Goal: Information Seeking & Learning: Find specific page/section

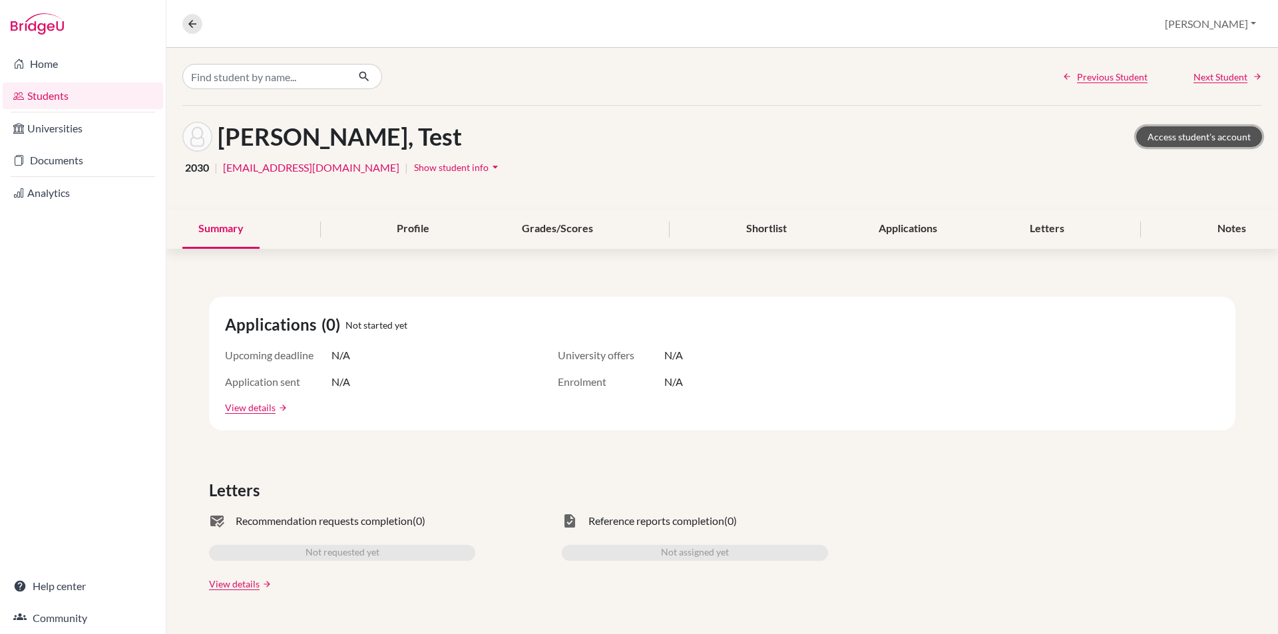
click at [1191, 136] on link "Access student's account" at bounding box center [1199, 136] width 126 height 21
click at [87, 63] on link "Home" at bounding box center [83, 64] width 160 height 27
click at [196, 11] on div "Overview Student details Nandin Profile School Settings Log out" at bounding box center [722, 24] width 1112 height 48
click at [196, 33] on button at bounding box center [192, 24] width 20 height 20
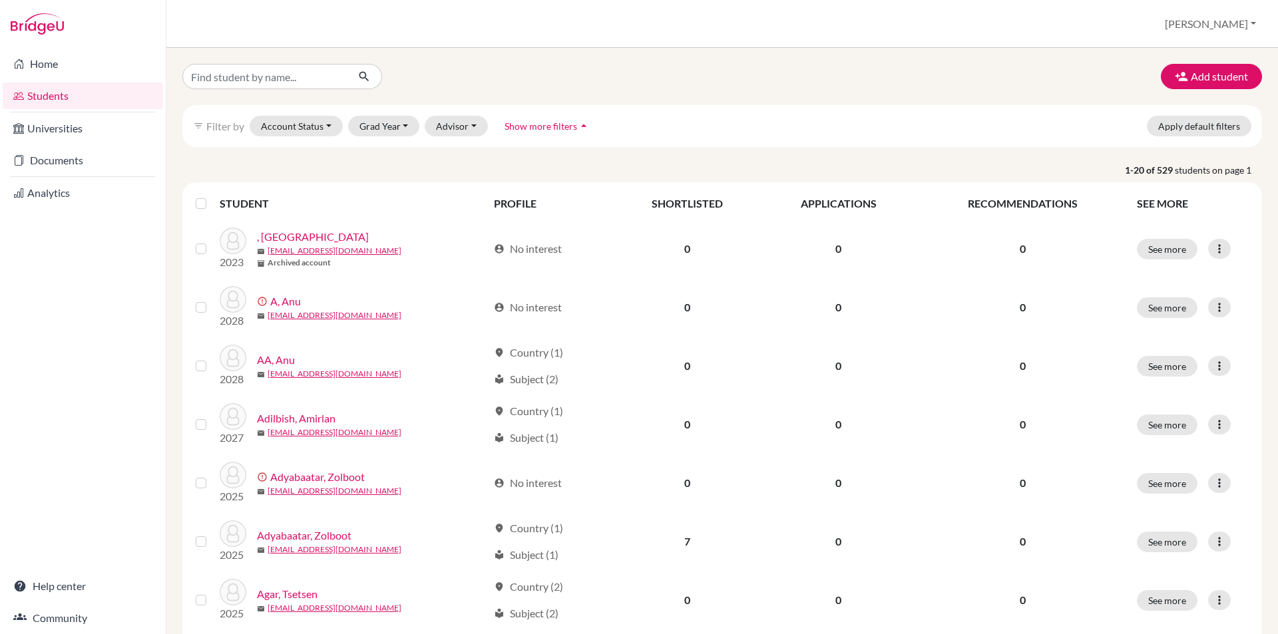
click at [111, 97] on link "Students" at bounding box center [83, 96] width 160 height 27
click at [302, 128] on button "Account Status" at bounding box center [296, 126] width 93 height 21
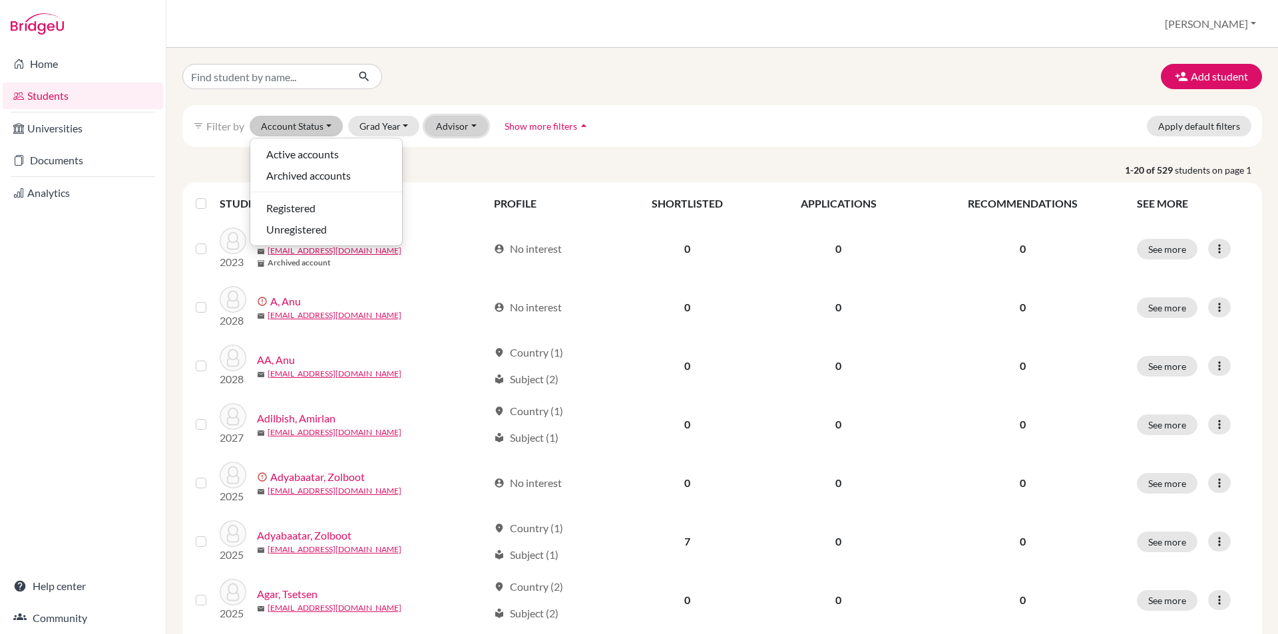
click at [453, 127] on button "Advisor" at bounding box center [456, 126] width 63 height 21
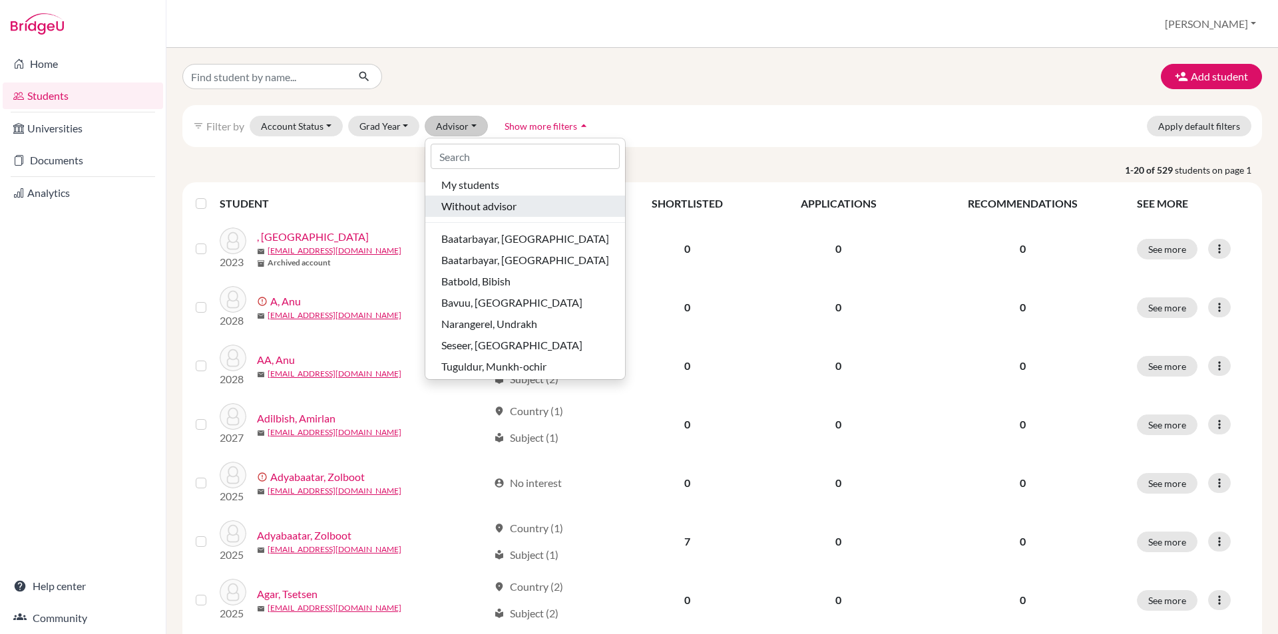
click at [476, 213] on span "Without advisor" at bounding box center [478, 206] width 75 height 16
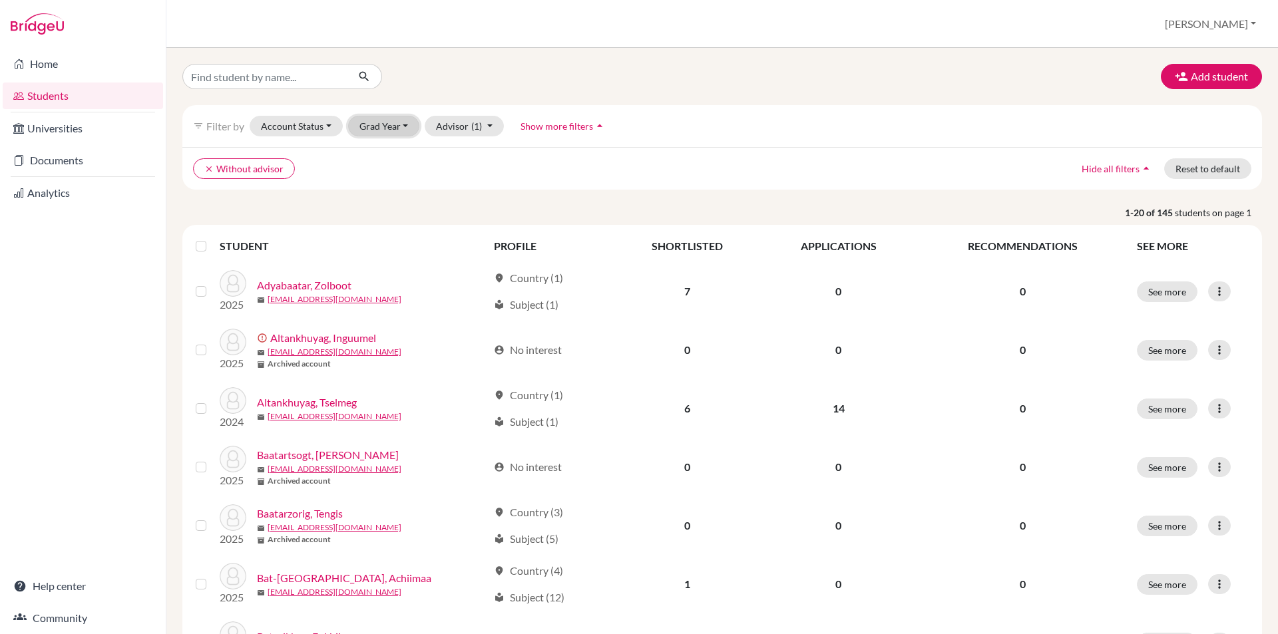
click at [360, 118] on button "Grad Year" at bounding box center [384, 126] width 72 height 21
click at [381, 200] on span "2029" at bounding box center [377, 197] width 24 height 16
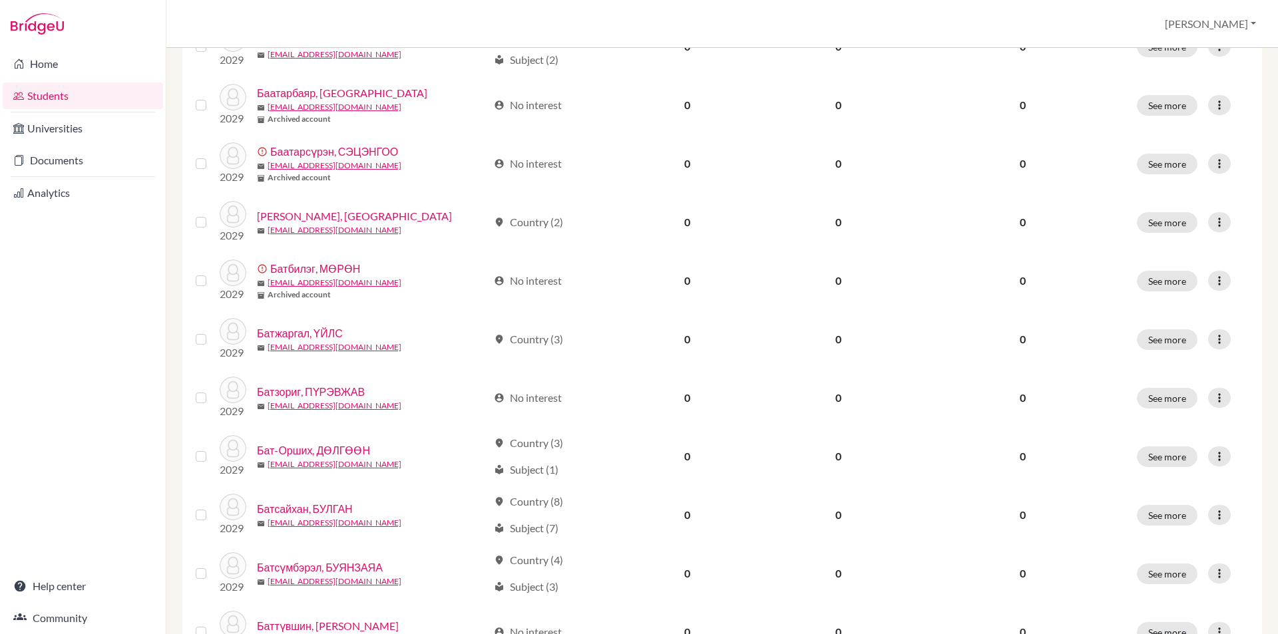
scroll to position [889, 0]
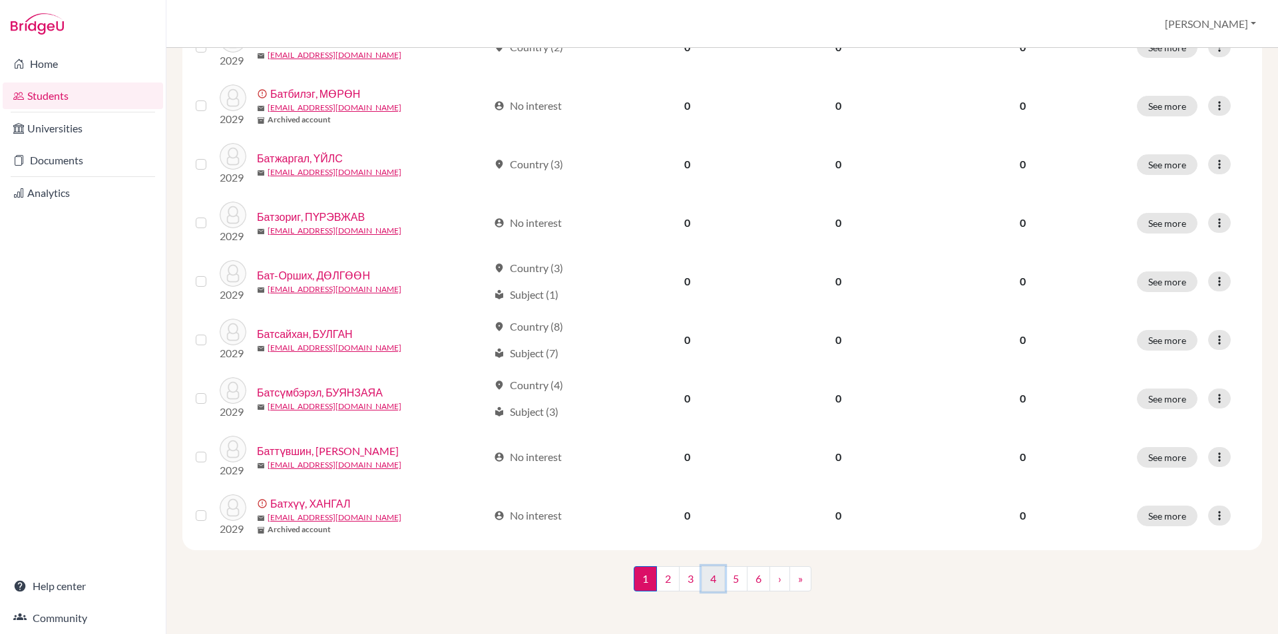
click at [702, 577] on link "4" at bounding box center [713, 579] width 23 height 25
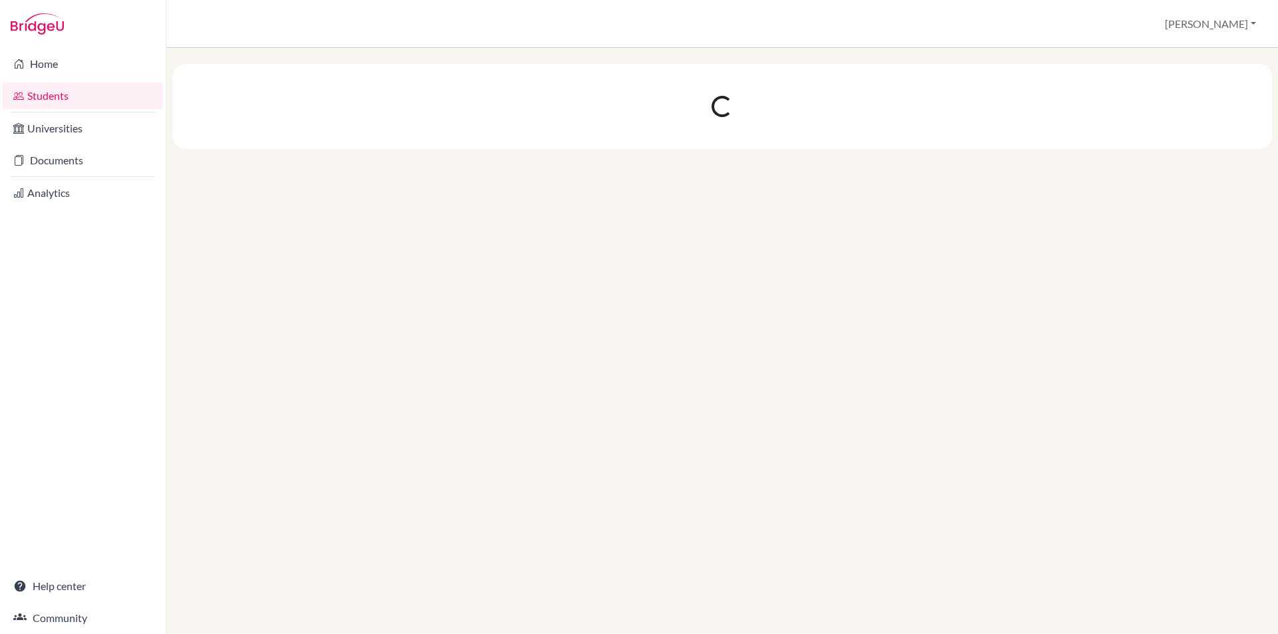
scroll to position [0, 0]
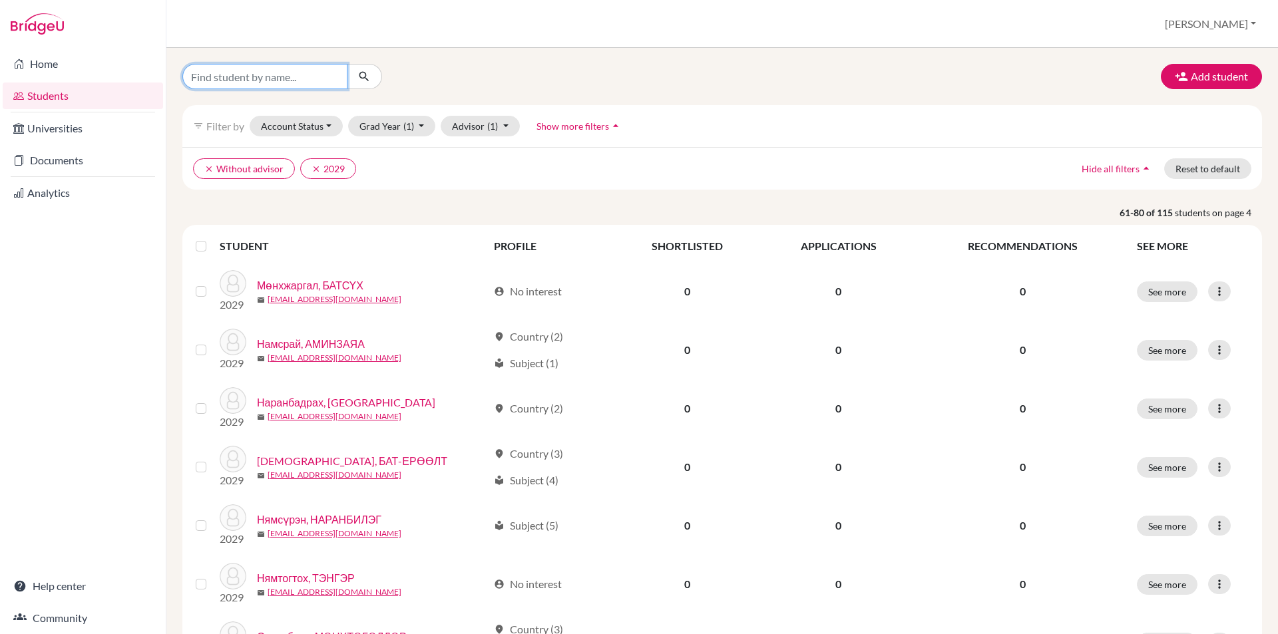
click at [257, 82] on input "Find student by name..." at bounding box center [264, 76] width 165 height 25
click at [316, 167] on icon "clear" at bounding box center [316, 168] width 9 height 9
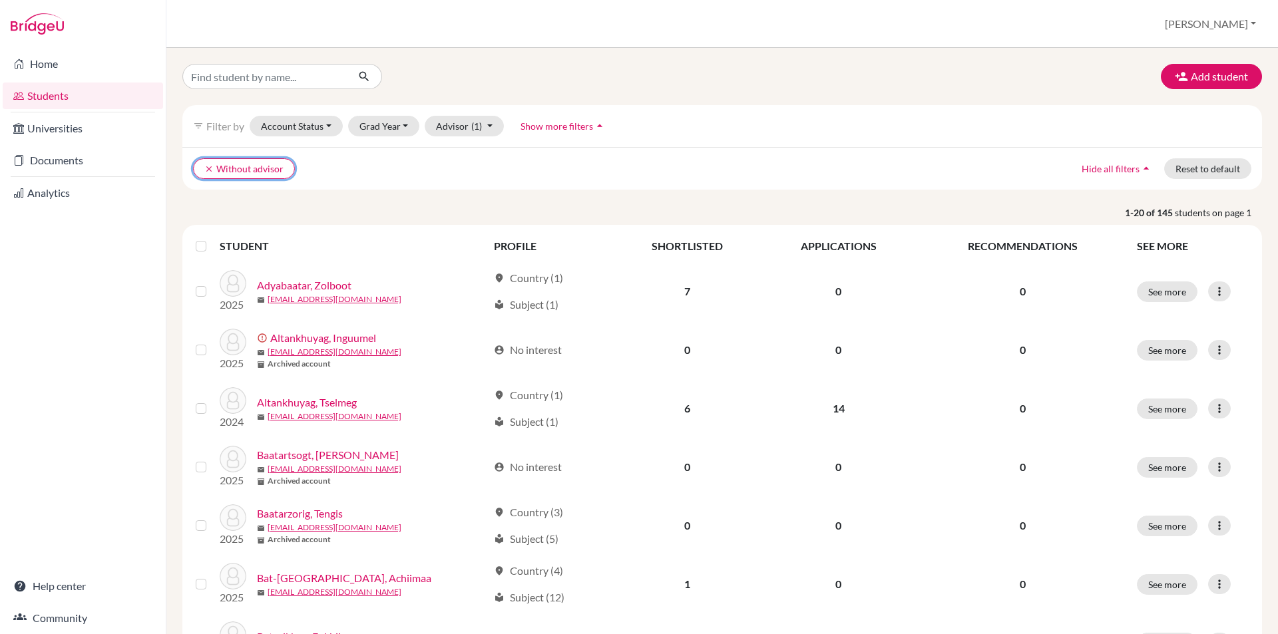
click at [205, 169] on icon "clear" at bounding box center [208, 168] width 9 height 9
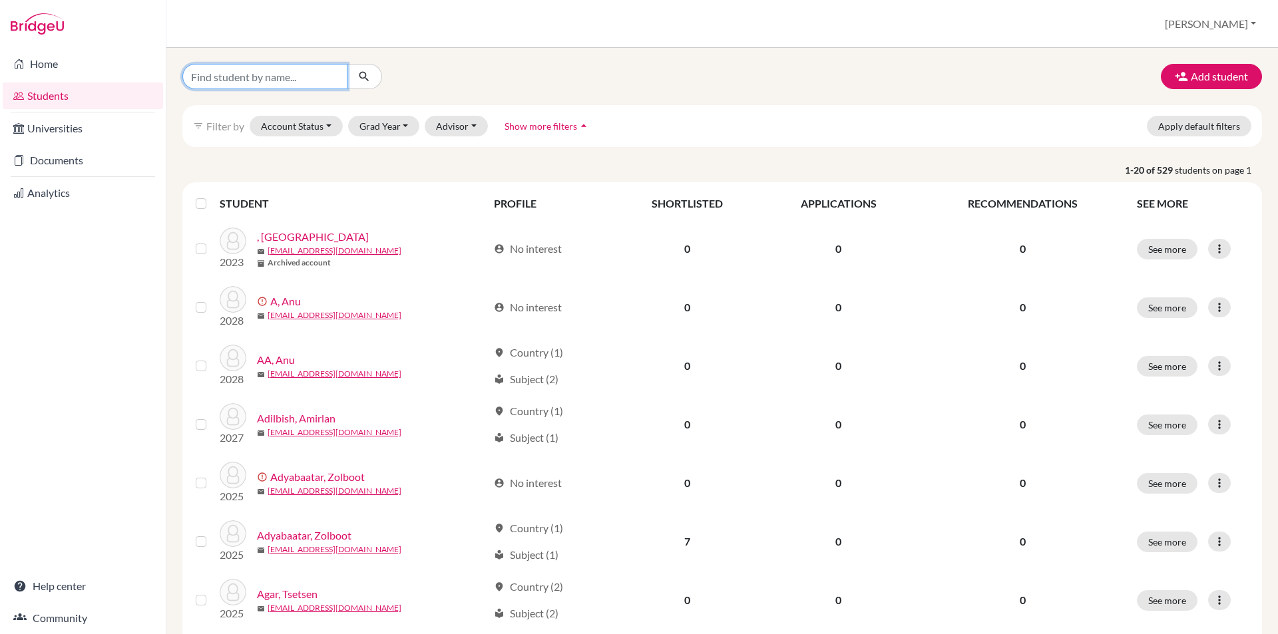
click at [237, 82] on input "Find student by name..." at bounding box center [264, 76] width 165 height 25
type input "h"
type input "хулан"
click button "submit" at bounding box center [364, 76] width 35 height 25
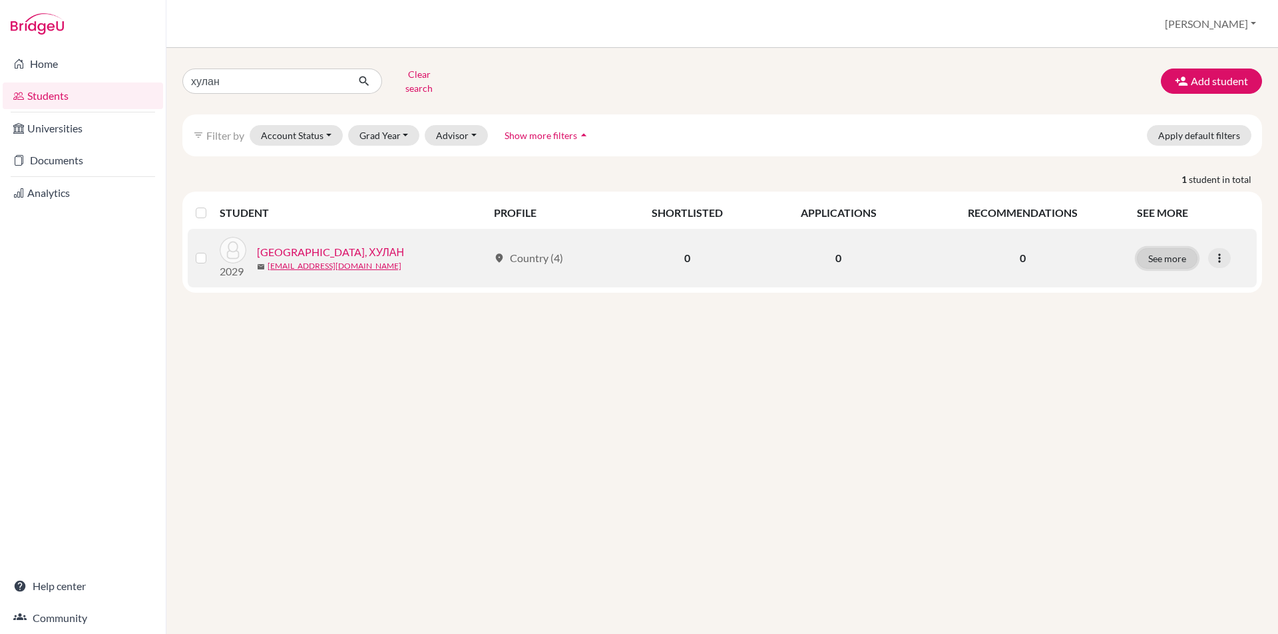
click at [1167, 248] on button "See more" at bounding box center [1167, 258] width 61 height 21
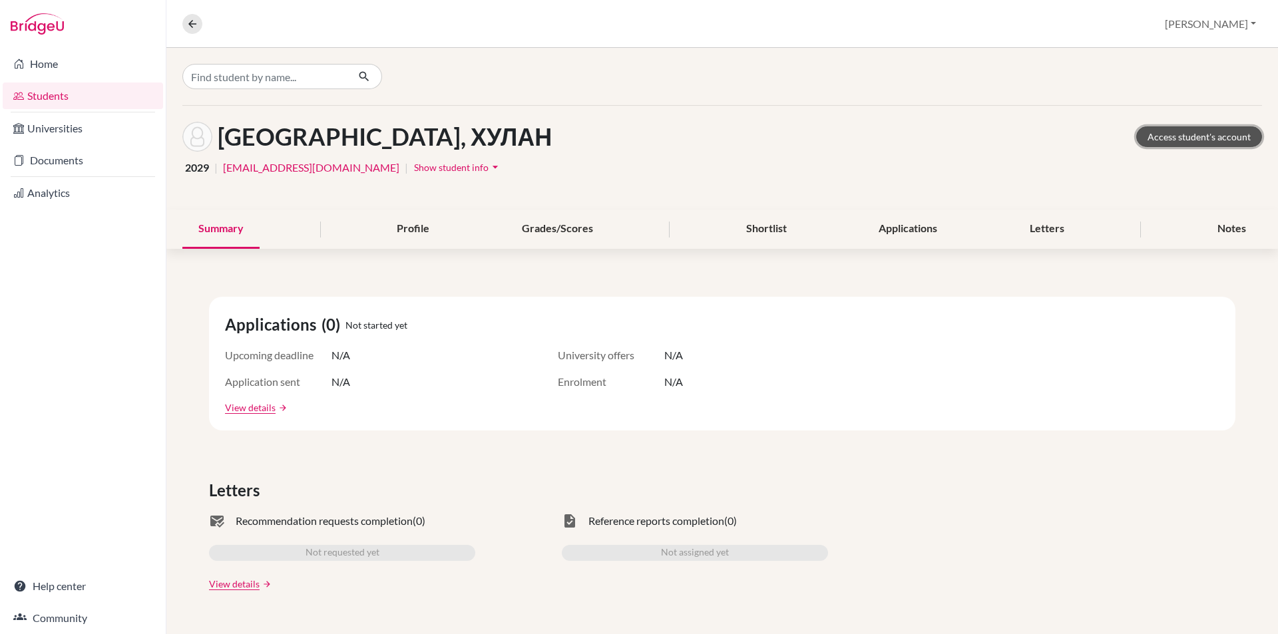
click at [1162, 142] on link "Access student's account" at bounding box center [1199, 136] width 126 height 21
click at [186, 23] on button at bounding box center [192, 24] width 20 height 20
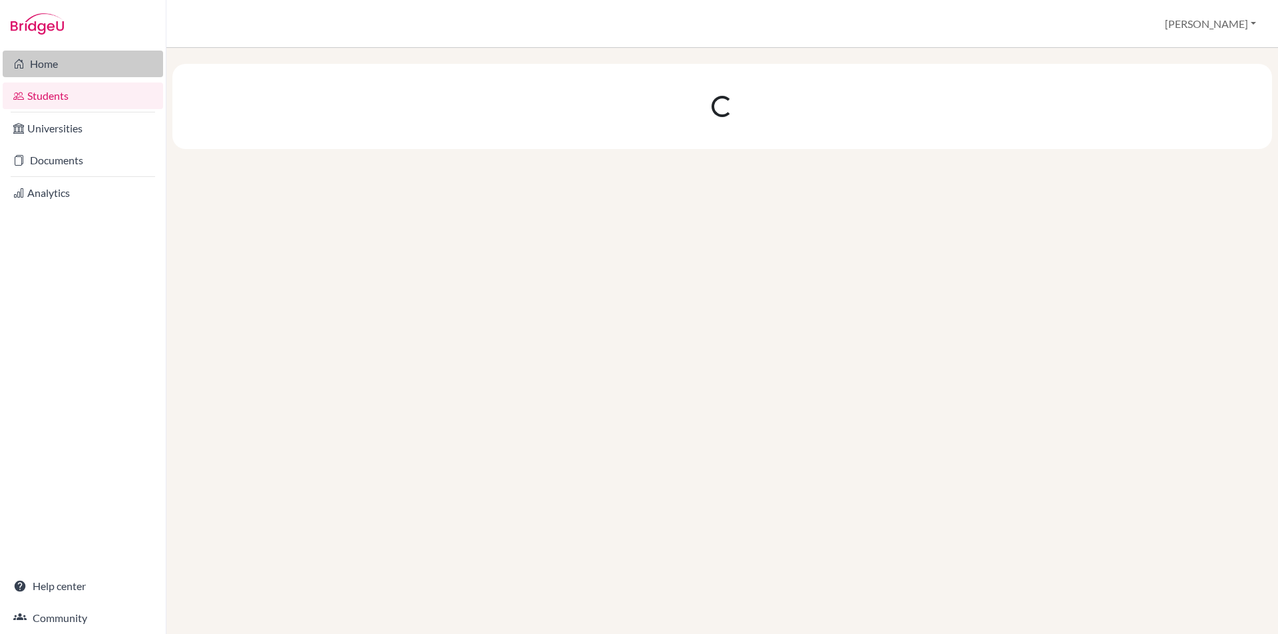
click at [79, 69] on link "Home" at bounding box center [83, 64] width 160 height 27
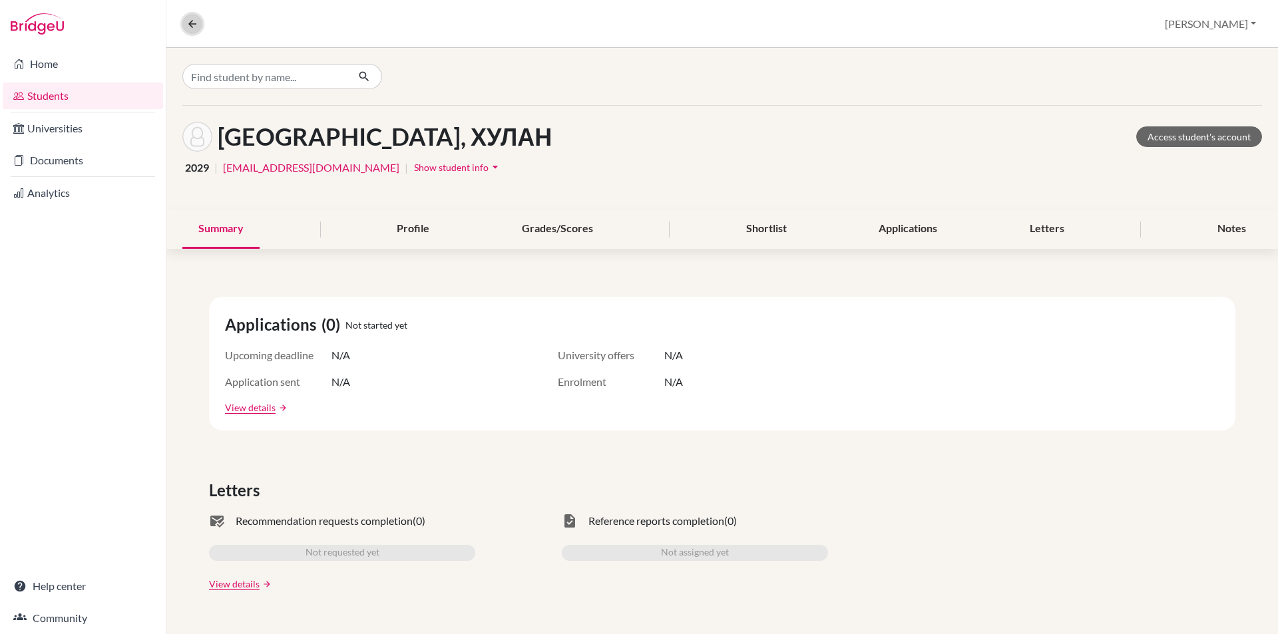
click at [192, 18] on icon at bounding box center [192, 24] width 12 height 12
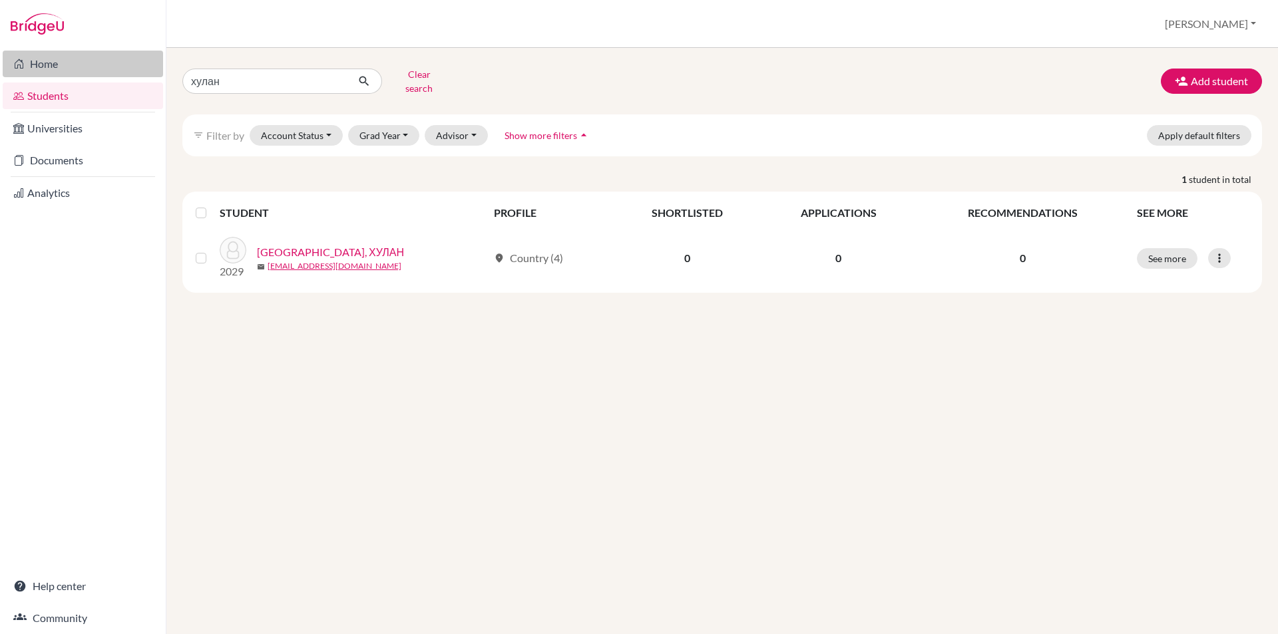
click at [81, 70] on link "Home" at bounding box center [83, 64] width 160 height 27
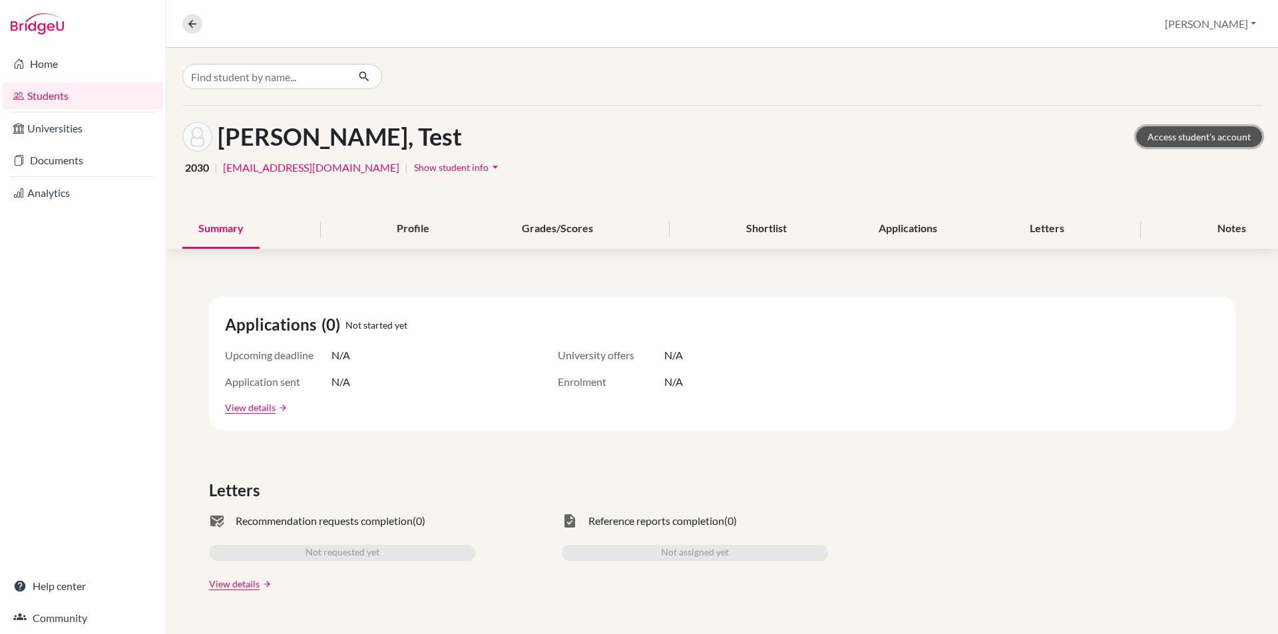
click at [1228, 132] on link "Access student's account" at bounding box center [1199, 136] width 126 height 21
click at [127, 67] on link "Home" at bounding box center [83, 64] width 160 height 27
click at [184, 18] on button at bounding box center [192, 24] width 20 height 20
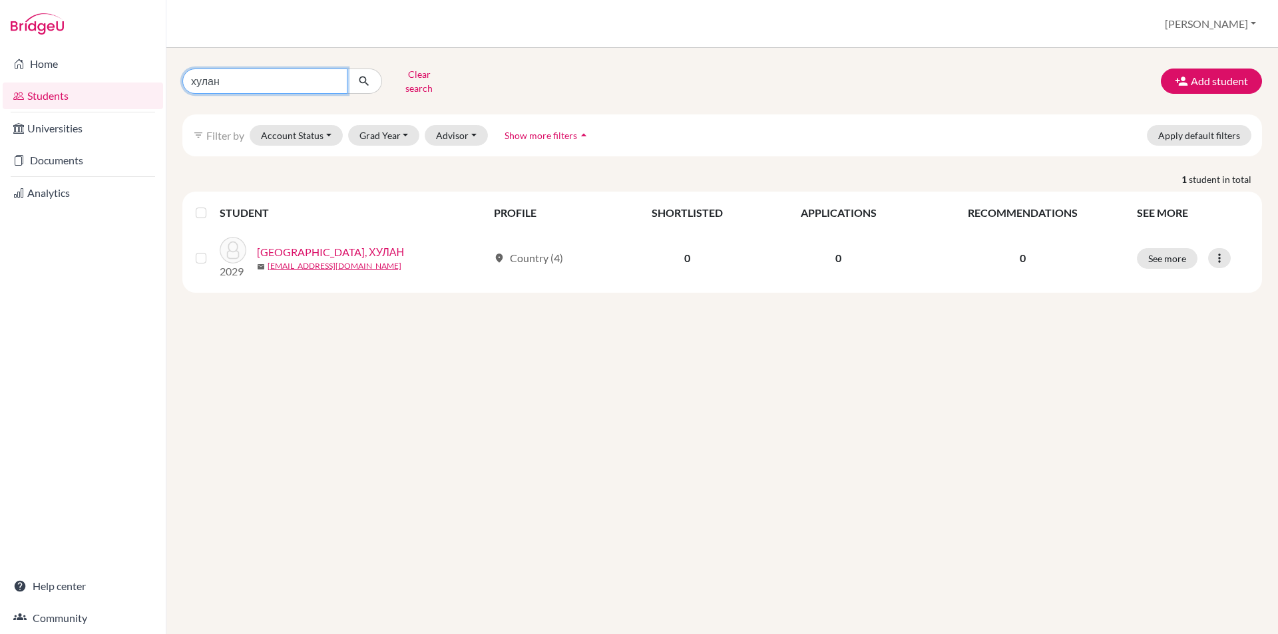
click at [338, 77] on input "хулан" at bounding box center [264, 81] width 165 height 25
type input "х"
type input "ами"
click button "submit" at bounding box center [364, 81] width 35 height 25
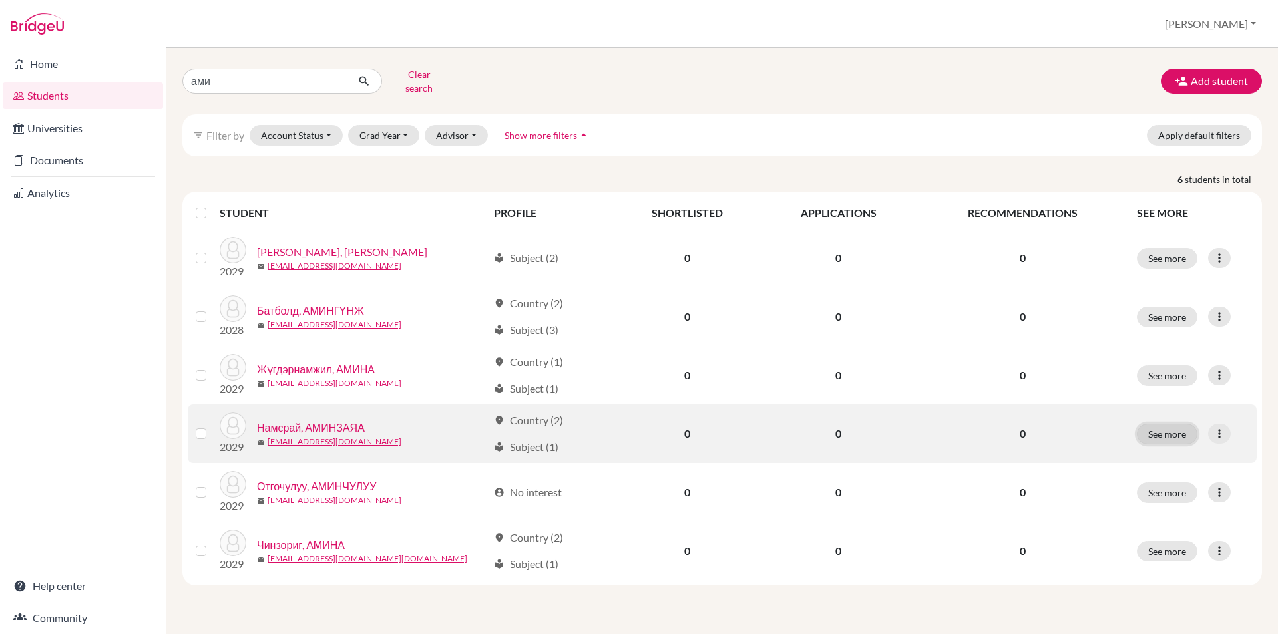
click at [1158, 431] on button "See more" at bounding box center [1167, 434] width 61 height 21
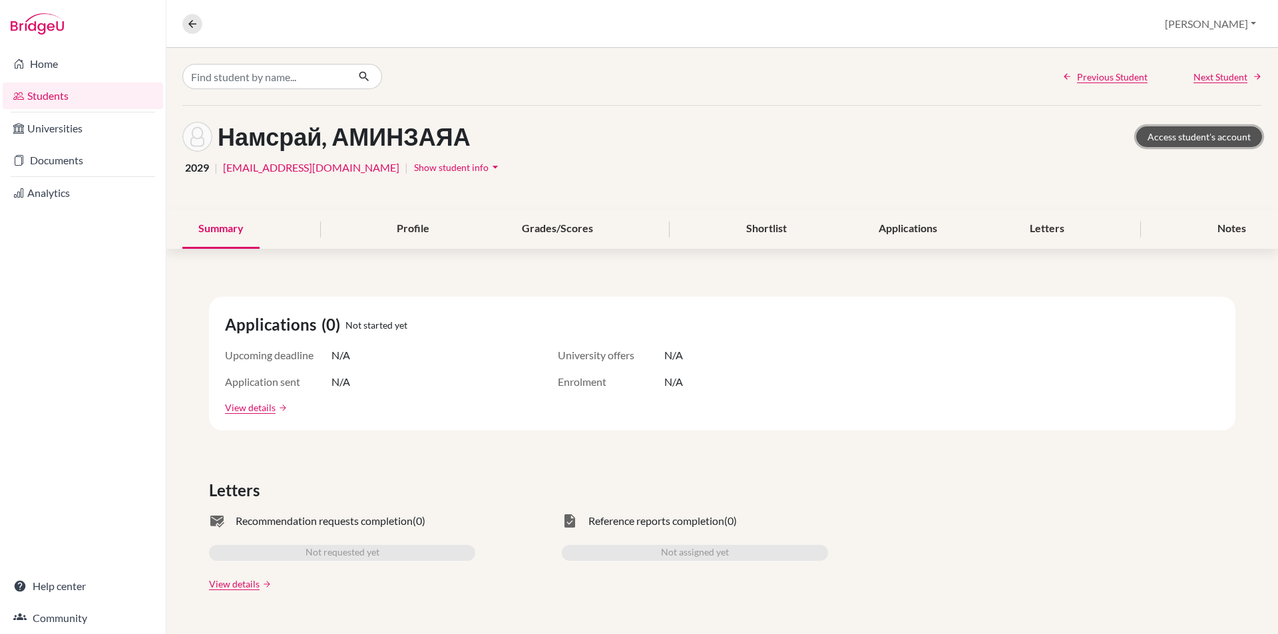
click at [1208, 133] on link "Access student's account" at bounding box center [1199, 136] width 126 height 21
click at [80, 67] on link "Home" at bounding box center [83, 64] width 160 height 27
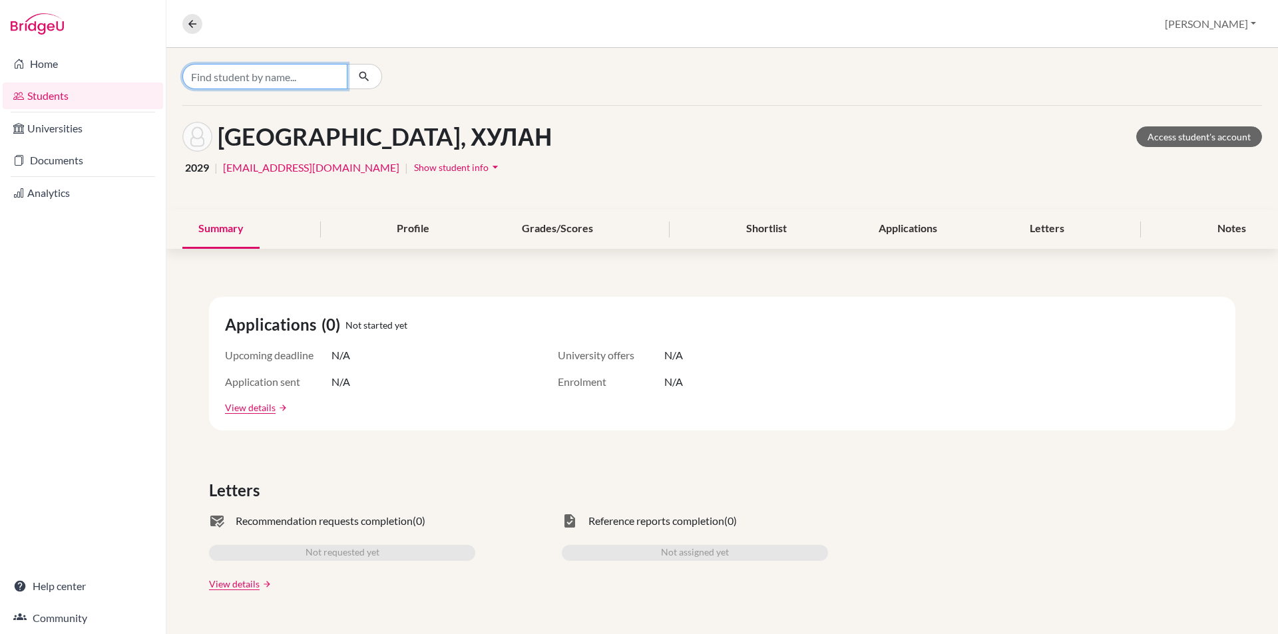
click at [289, 83] on input "Find student by name..." at bounding box center [264, 76] width 165 height 25
type input "танан"
click at [298, 84] on input "танан" at bounding box center [264, 76] width 165 height 25
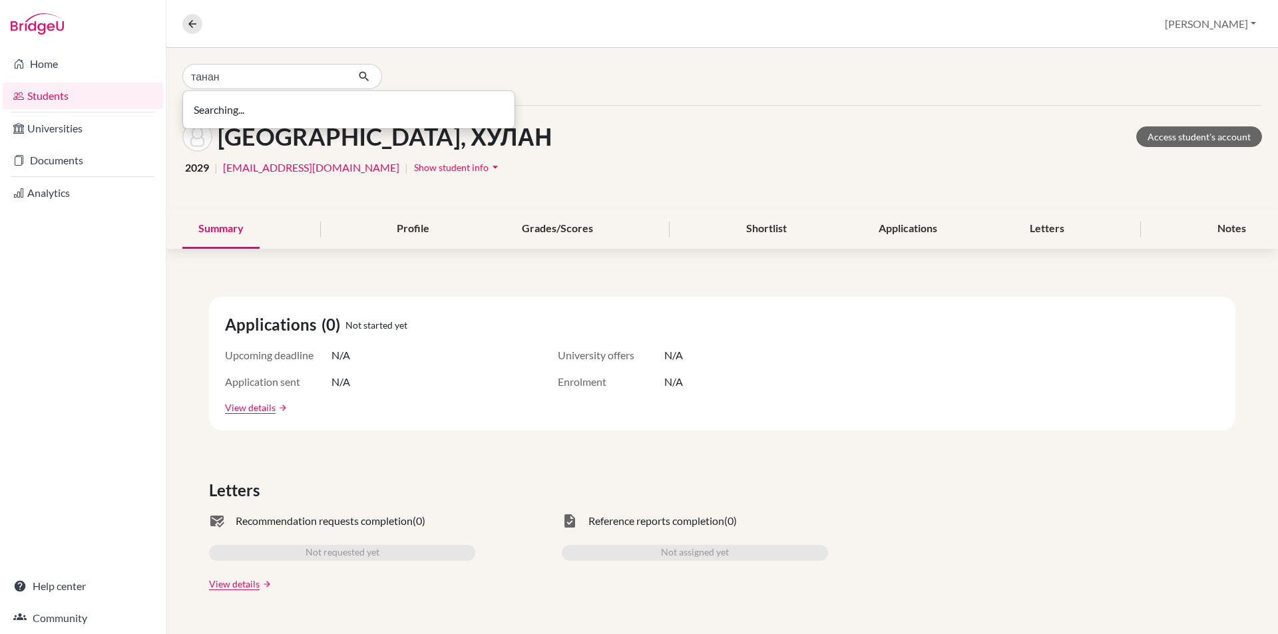
click at [181, 18] on div "Overview Student details Nandin Profile School Settings Log out" at bounding box center [722, 24] width 1112 height 48
click at [191, 24] on icon at bounding box center [192, 24] width 12 height 12
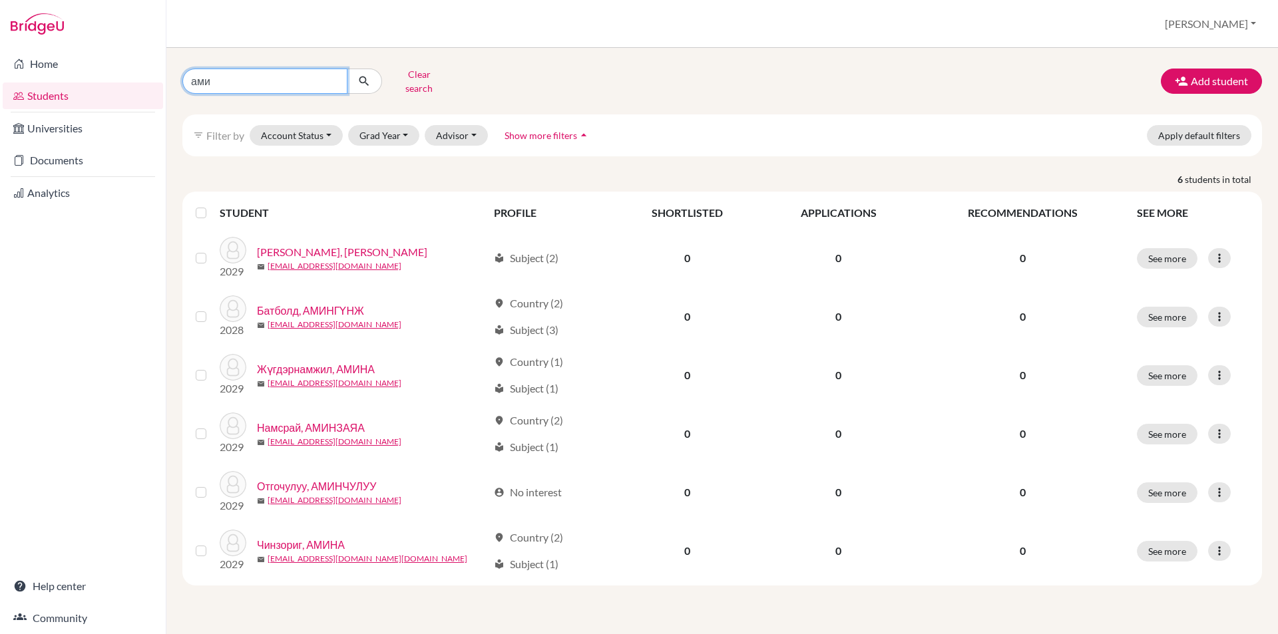
click at [333, 76] on input "ами" at bounding box center [264, 81] width 165 height 25
type input "танан"
click button "submit" at bounding box center [364, 81] width 35 height 25
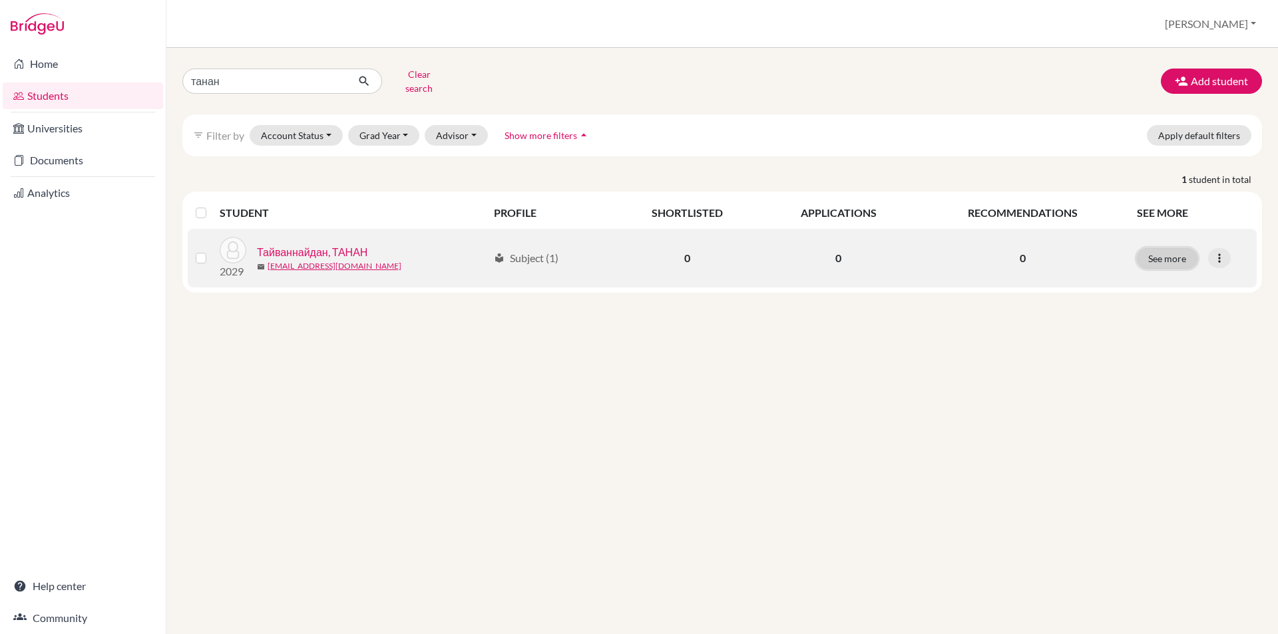
click at [1180, 249] on button "See more" at bounding box center [1167, 258] width 61 height 21
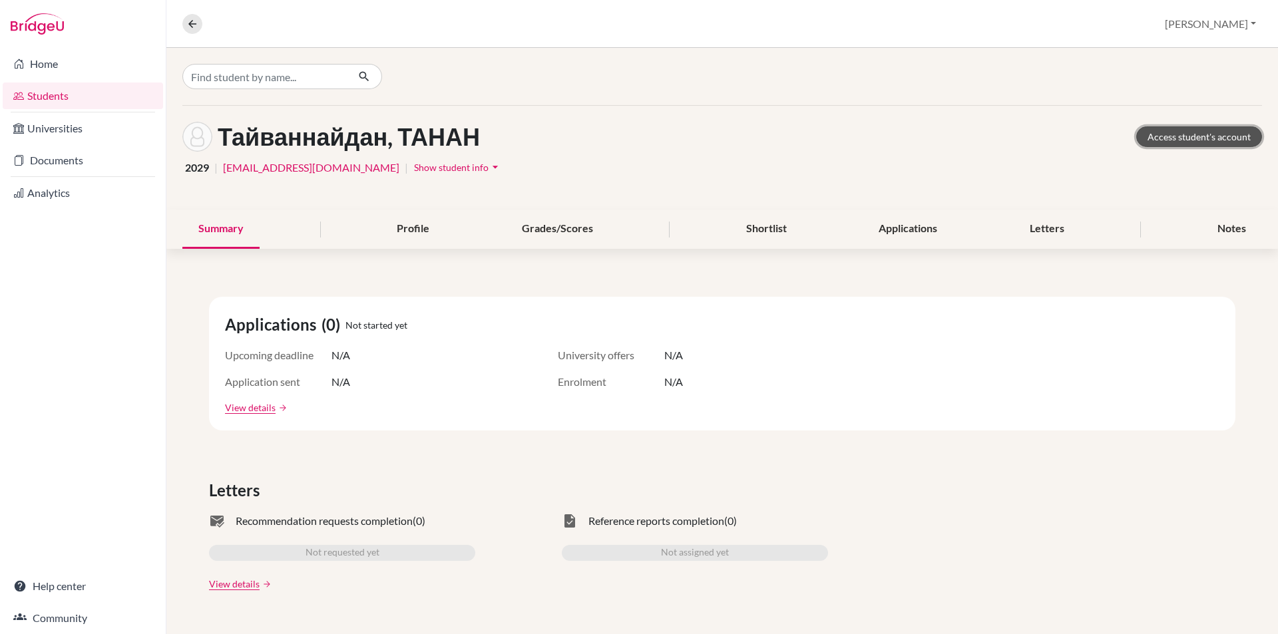
click at [1146, 126] on link "Access student's account" at bounding box center [1199, 136] width 126 height 21
click at [192, 31] on button at bounding box center [192, 24] width 20 height 20
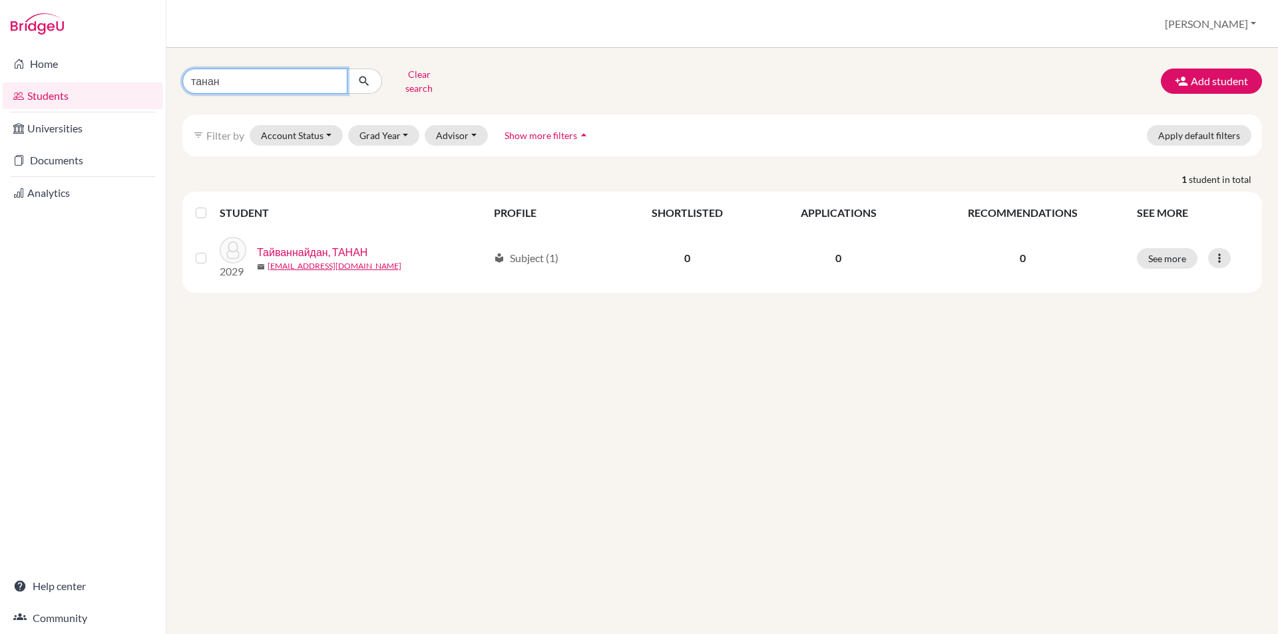
click at [332, 77] on input "танан" at bounding box center [264, 81] width 165 height 25
type input "маралжин"
click button "submit" at bounding box center [364, 81] width 35 height 25
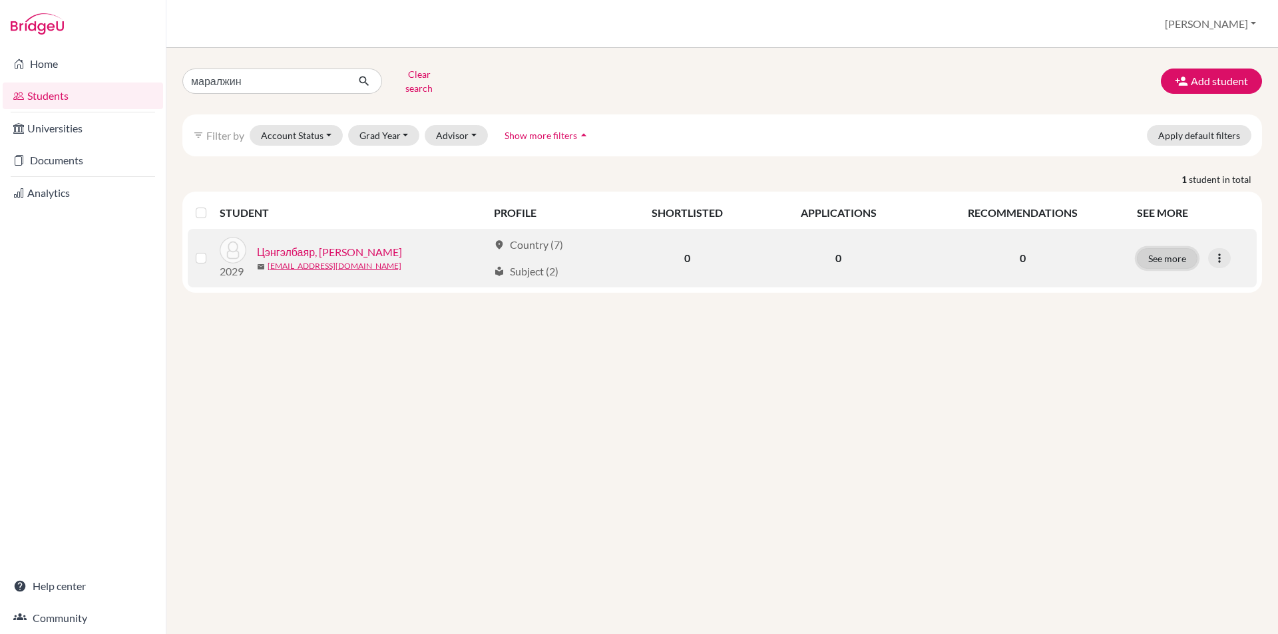
click at [1182, 248] on button "See more" at bounding box center [1167, 258] width 61 height 21
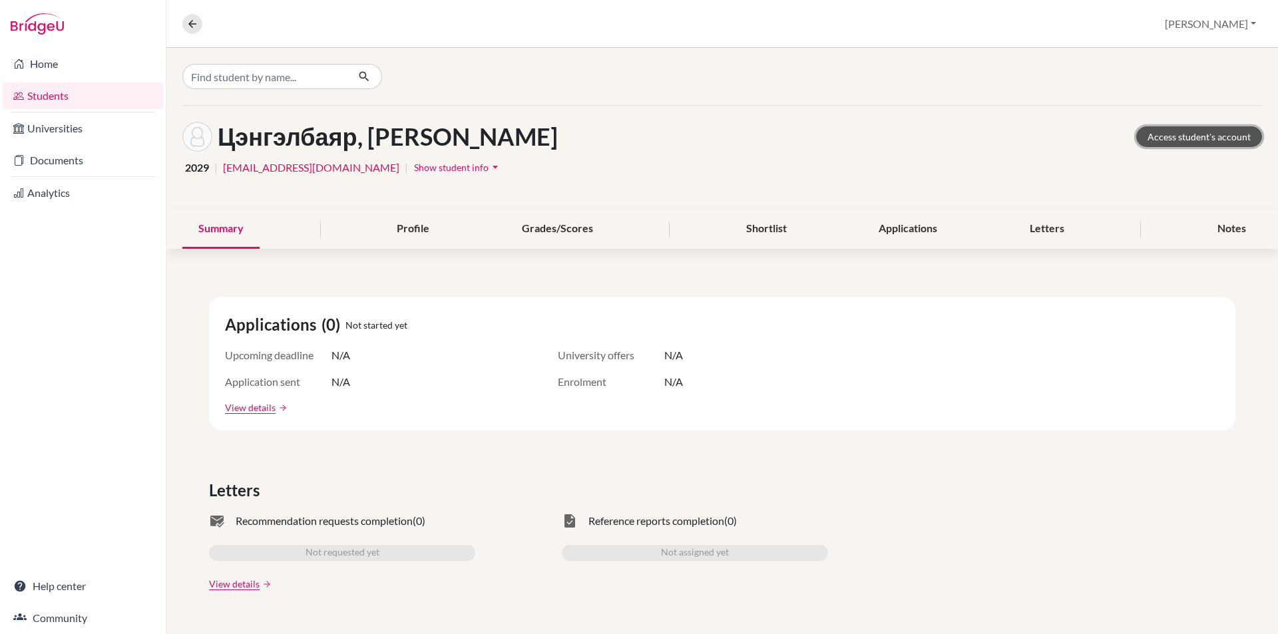
click at [1157, 131] on link "Access student's account" at bounding box center [1199, 136] width 126 height 21
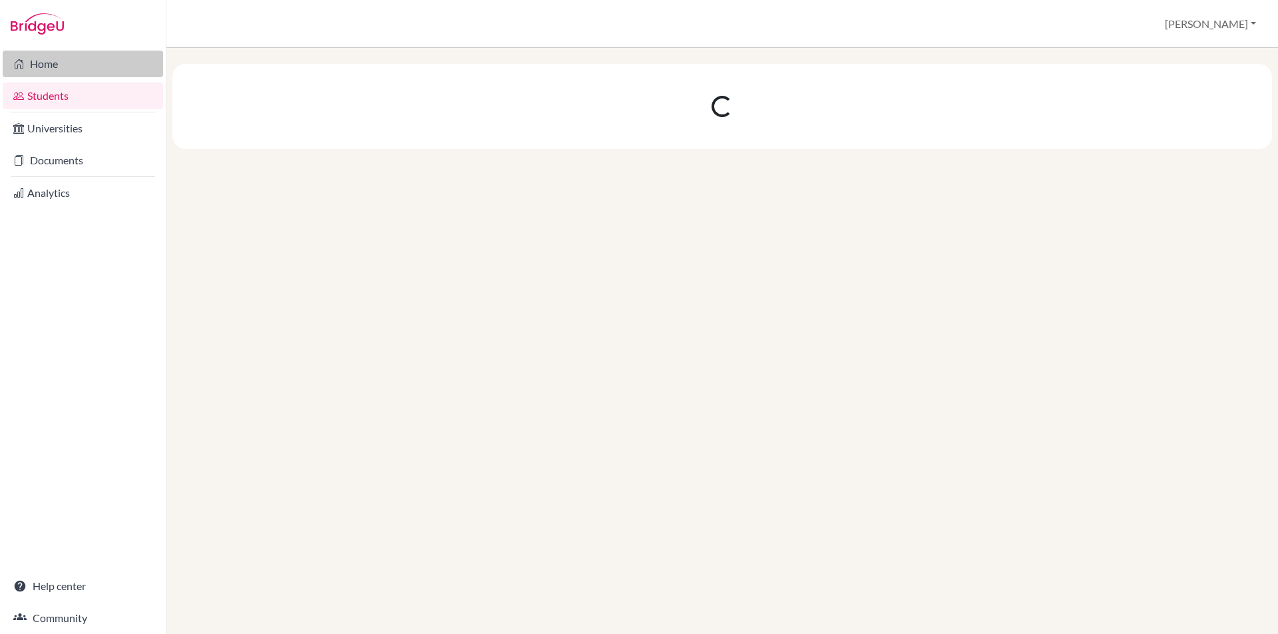
click at [64, 69] on link "Home" at bounding box center [83, 64] width 160 height 27
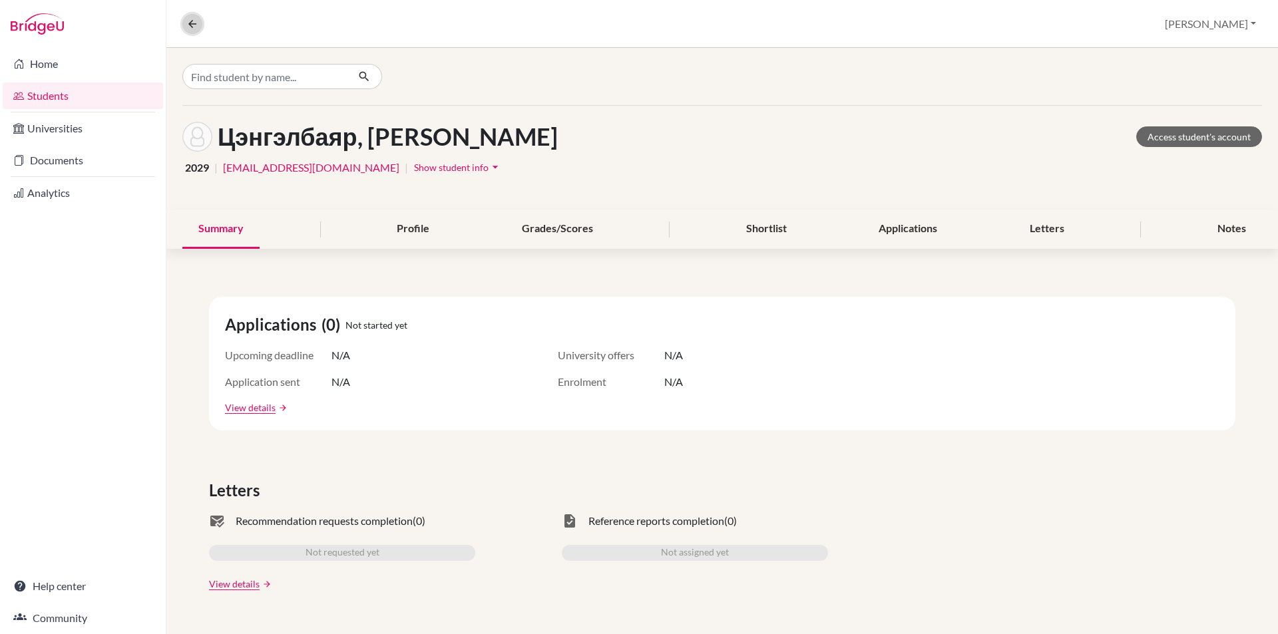
click at [200, 26] on button at bounding box center [192, 24] width 20 height 20
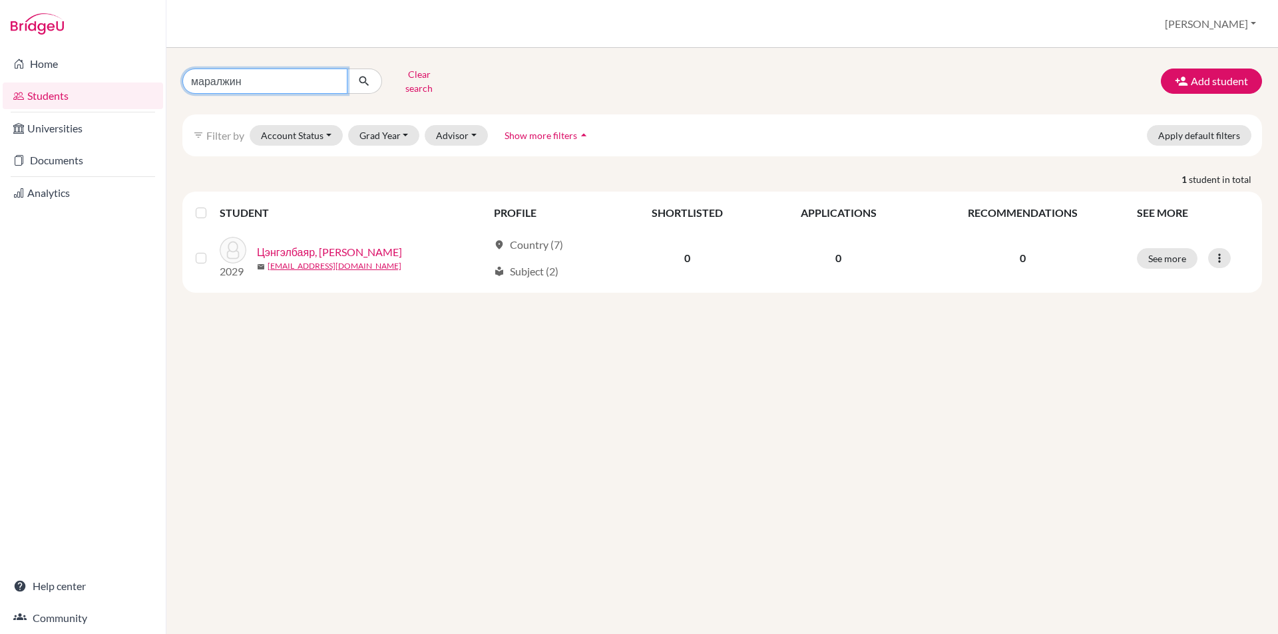
drag, startPoint x: 320, startPoint y: 71, endPoint x: 174, endPoint y: 79, distance: 146.0
click at [174, 79] on div "маралжин Clear search" at bounding box center [355, 81] width 367 height 35
type input "бүжин"
click button "submit" at bounding box center [364, 81] width 35 height 25
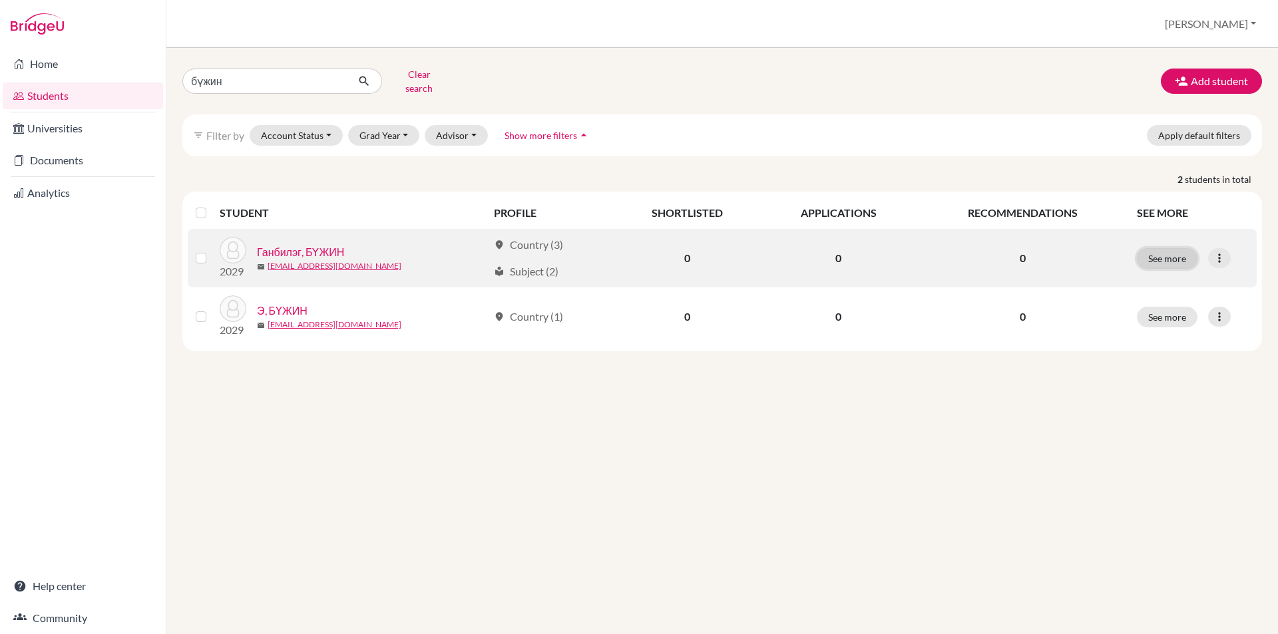
click at [1158, 259] on button "See more" at bounding box center [1167, 258] width 61 height 21
click at [1156, 258] on button "See more" at bounding box center [1167, 258] width 61 height 21
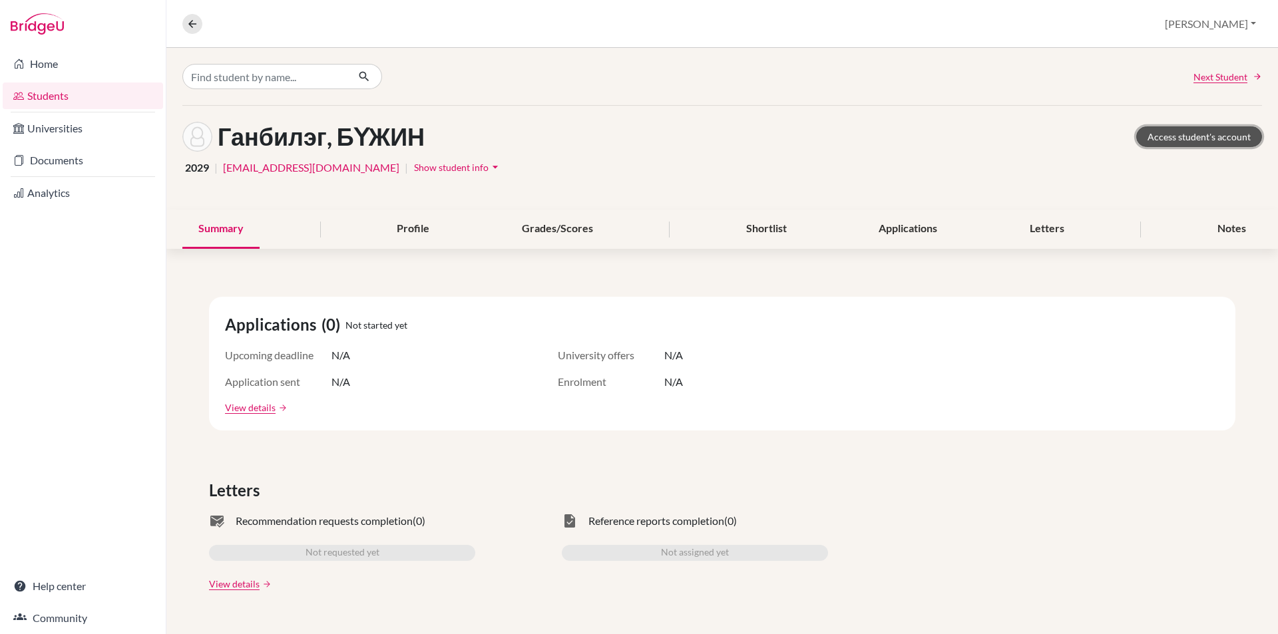
click at [1194, 138] on link "Access student's account" at bounding box center [1199, 136] width 126 height 21
click at [61, 64] on link "Home" at bounding box center [83, 64] width 160 height 27
click at [1166, 140] on link "Access student's account" at bounding box center [1199, 136] width 126 height 21
click at [113, 79] on li "Home" at bounding box center [83, 64] width 166 height 32
click at [118, 93] on link "Students" at bounding box center [83, 96] width 160 height 27
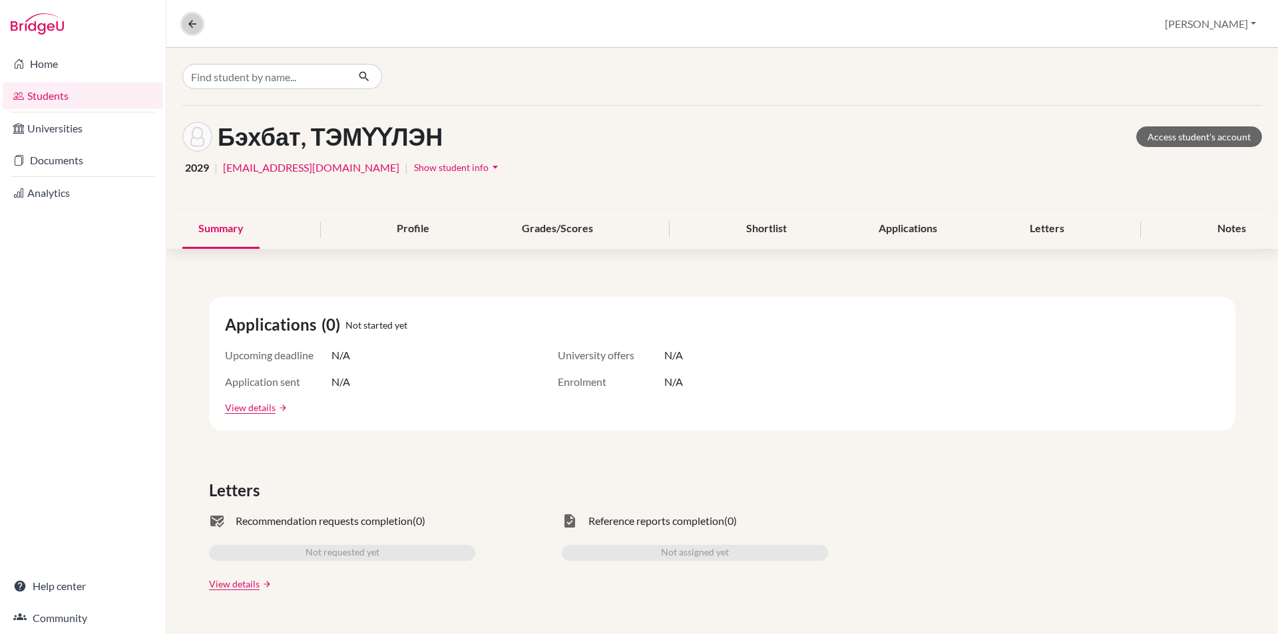
click at [183, 27] on button at bounding box center [192, 24] width 20 height 20
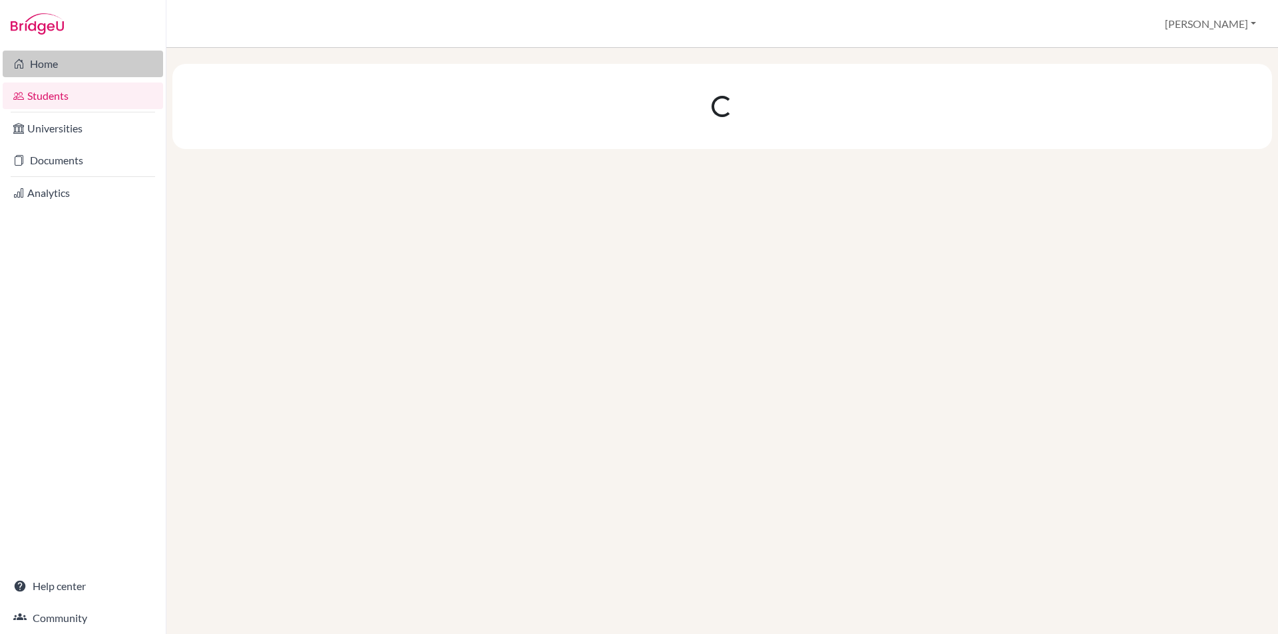
click at [75, 63] on link "Home" at bounding box center [83, 64] width 160 height 27
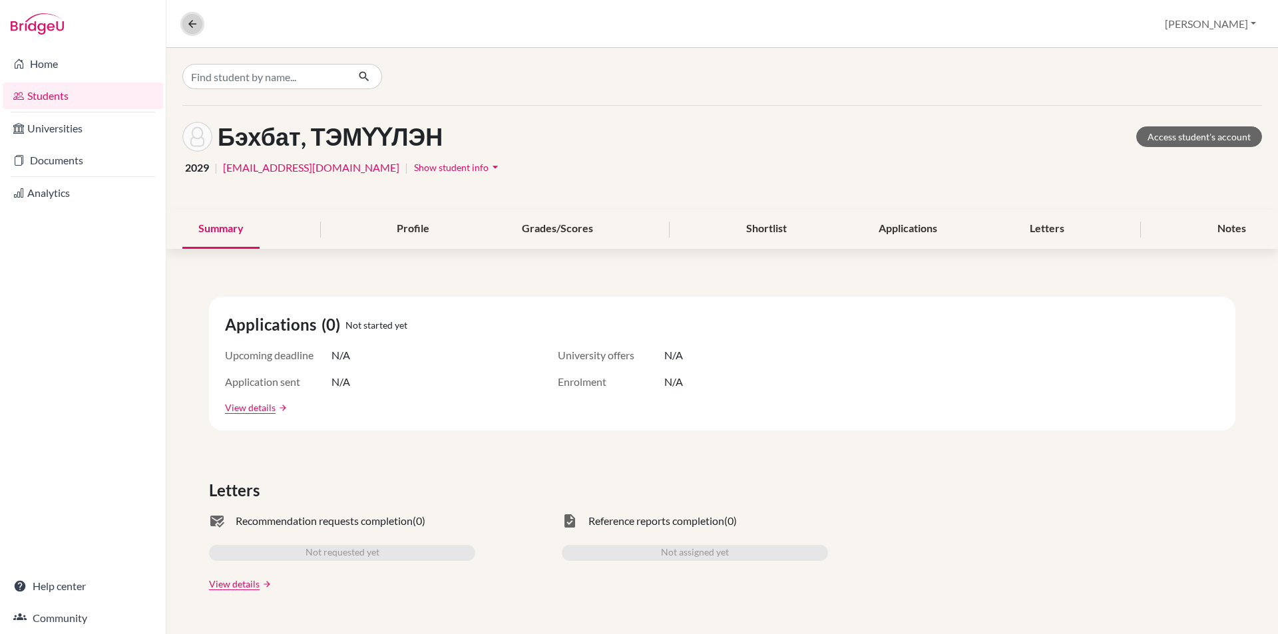
click at [194, 26] on icon at bounding box center [192, 24] width 12 height 12
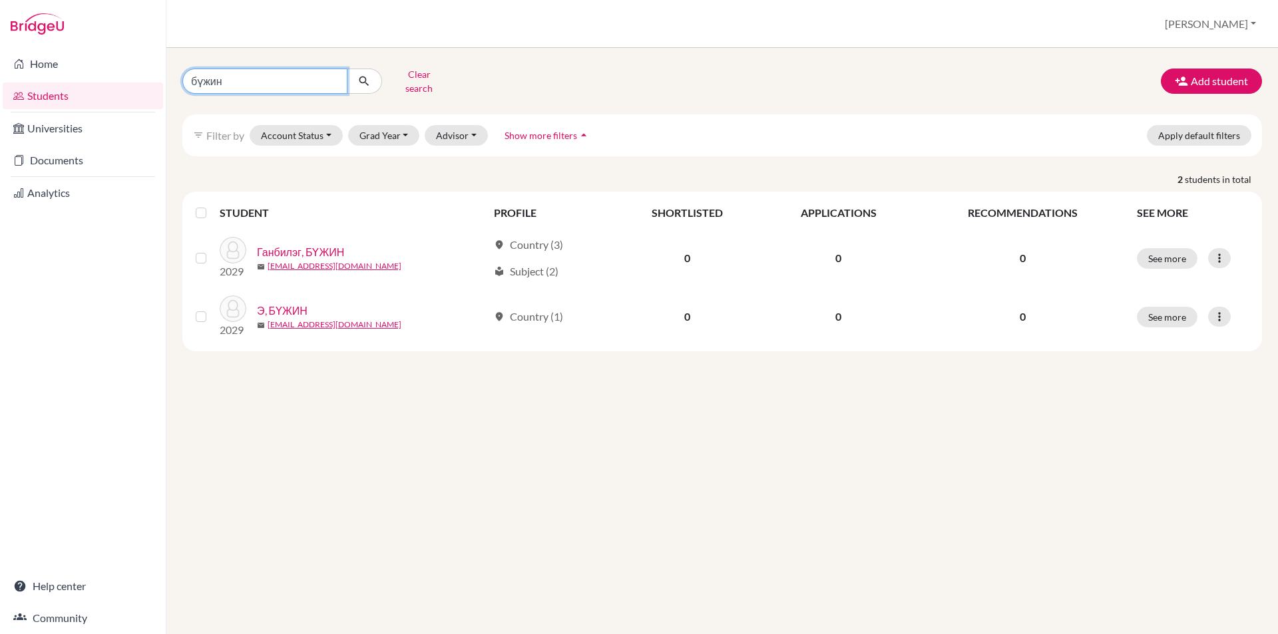
drag, startPoint x: 334, startPoint y: 77, endPoint x: 157, endPoint y: 77, distance: 177.1
click at [157, 77] on div "Home Students Universities Documents Analytics Help center Community Students o…" at bounding box center [639, 317] width 1278 height 634
click at [335, 80] on input "бүжин" at bounding box center [264, 81] width 165 height 25
type input "-"
type input "_"
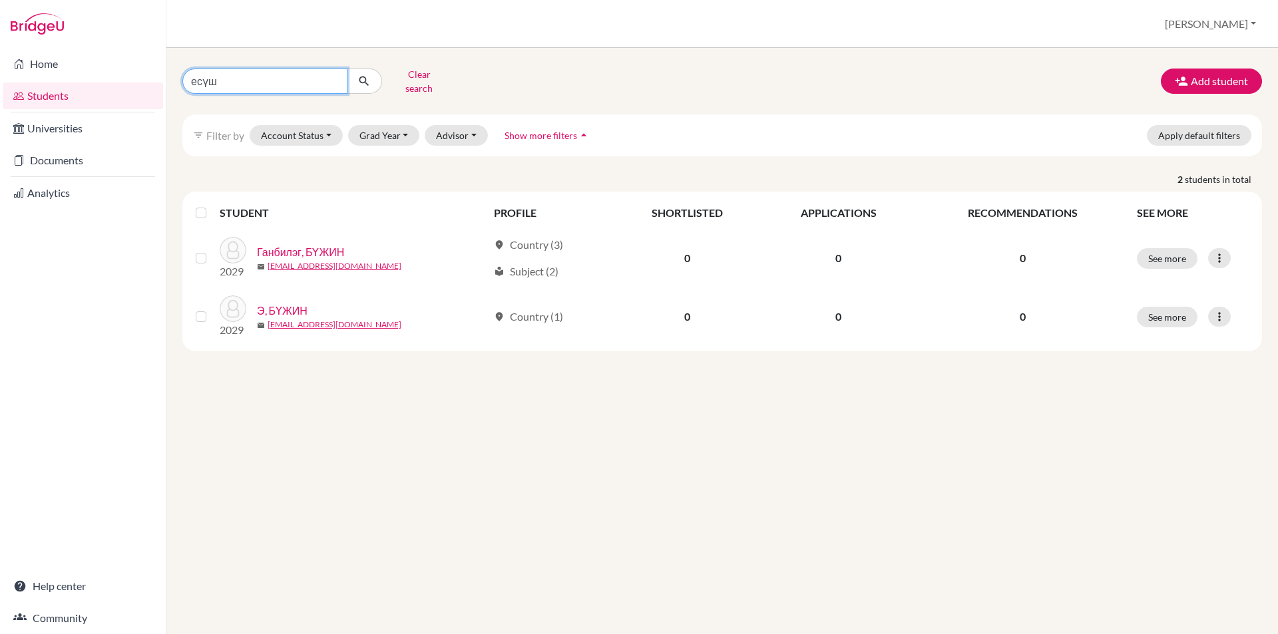
type input "есү"
click button "submit" at bounding box center [364, 81] width 35 height 25
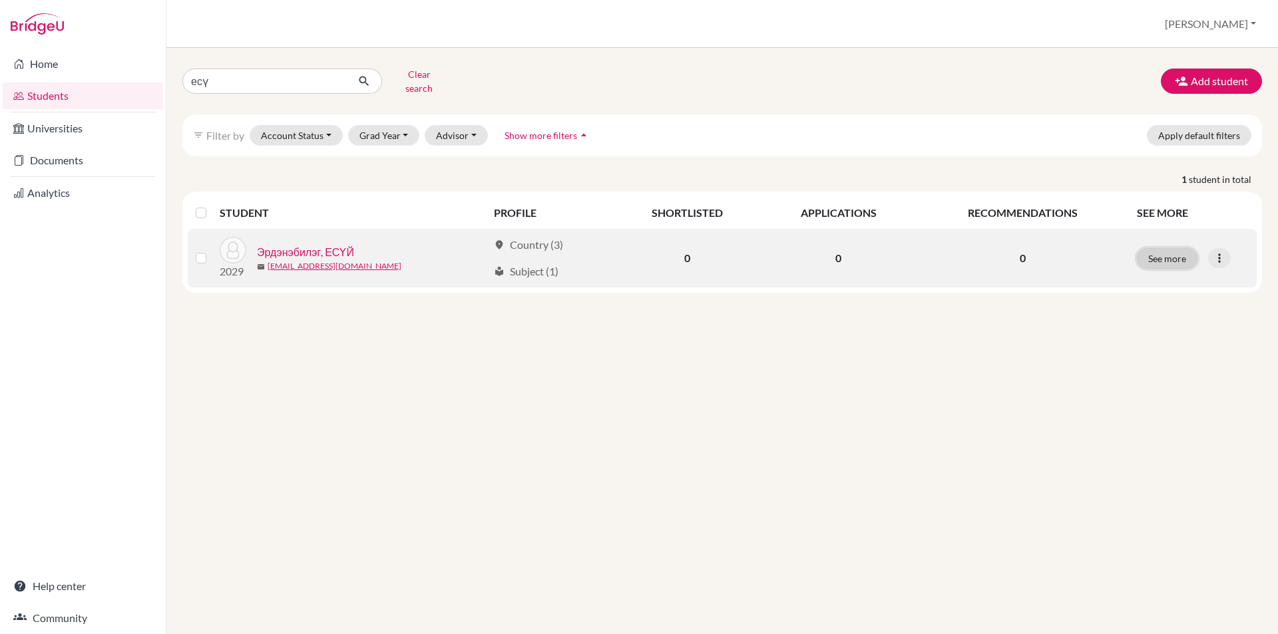
click at [1158, 249] on button "See more" at bounding box center [1167, 258] width 61 height 21
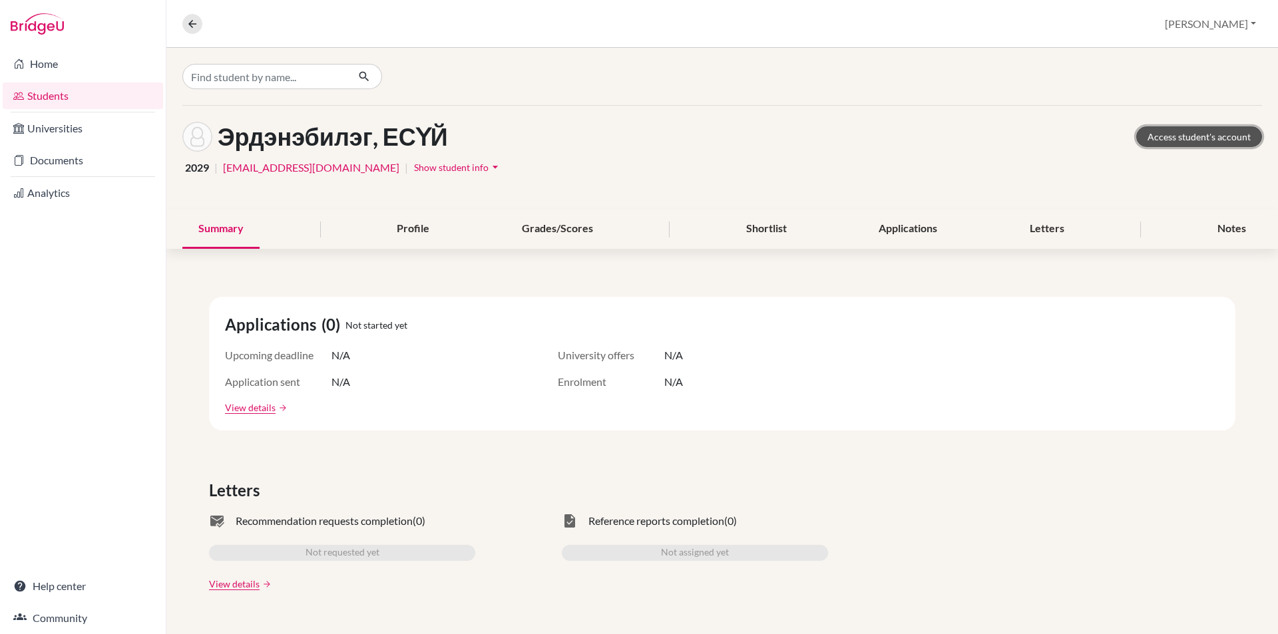
click at [1152, 134] on link "Access student's account" at bounding box center [1199, 136] width 126 height 21
click at [192, 29] on icon at bounding box center [192, 24] width 12 height 12
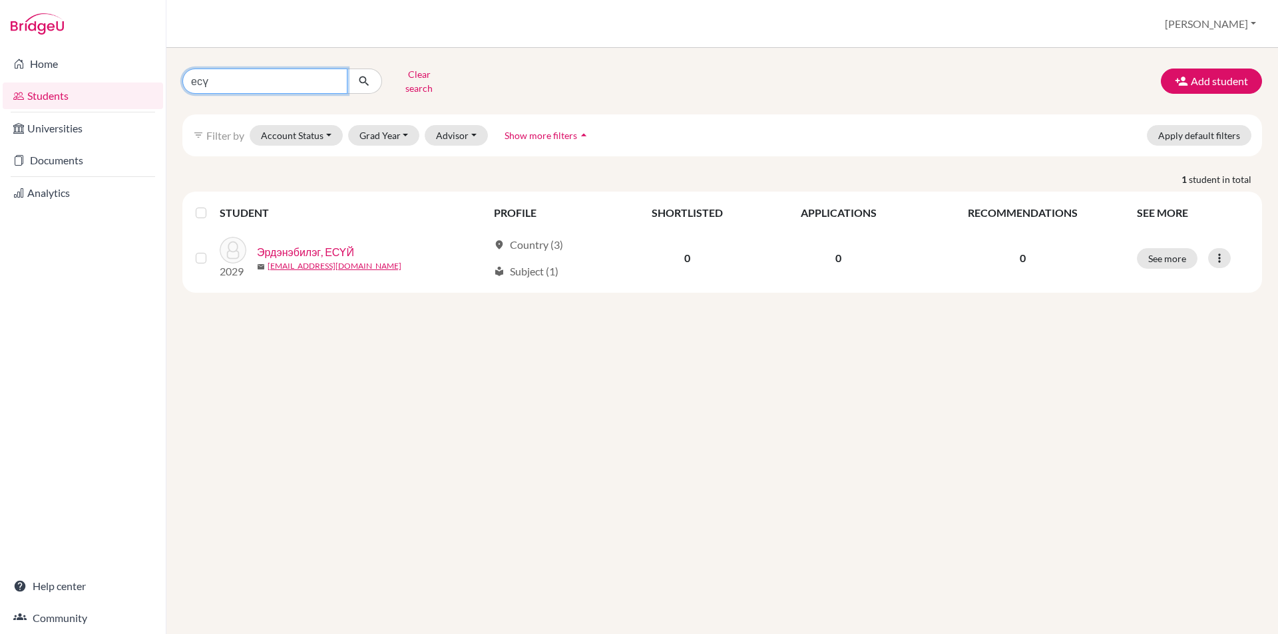
drag, startPoint x: 332, startPoint y: 75, endPoint x: 124, endPoint y: 79, distance: 208.4
click at [124, 79] on div "Home Students Universities Documents Analytics Help center Community Students o…" at bounding box center [639, 317] width 1278 height 634
drag, startPoint x: 198, startPoint y: 81, endPoint x: 156, endPoint y: 79, distance: 42.0
click at [156, 79] on div "Home Students Universities Documents Analytics Help center Community Students o…" at bounding box center [639, 317] width 1278 height 634
type input "амина"
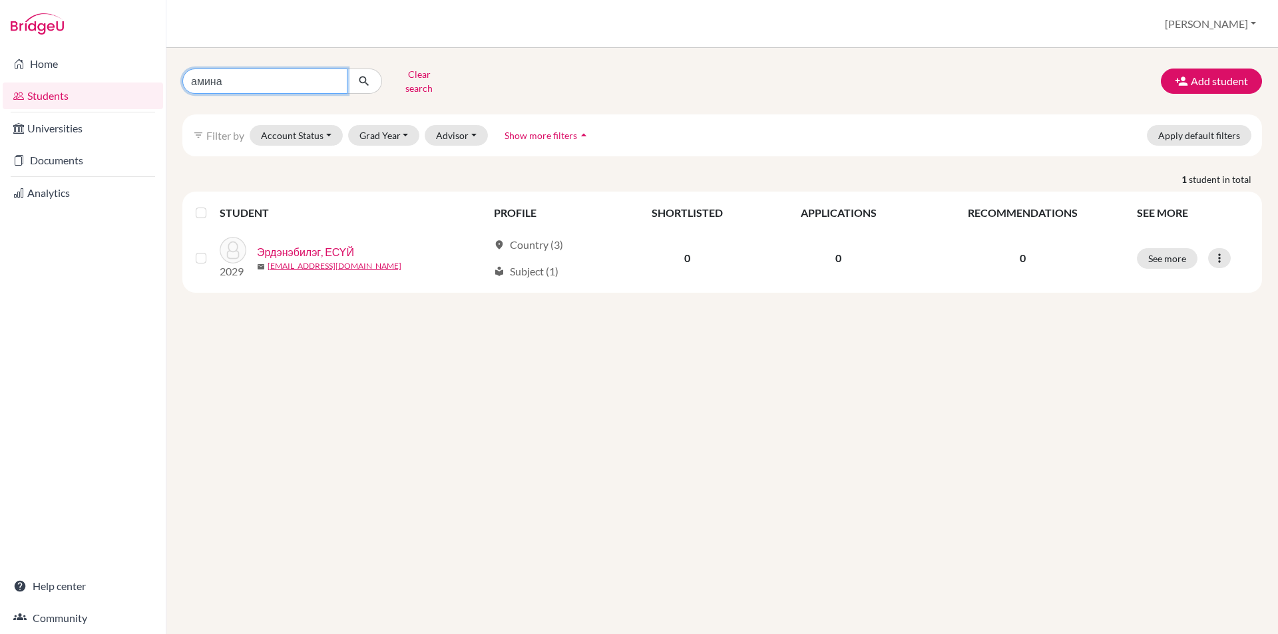
click button "submit" at bounding box center [364, 81] width 35 height 25
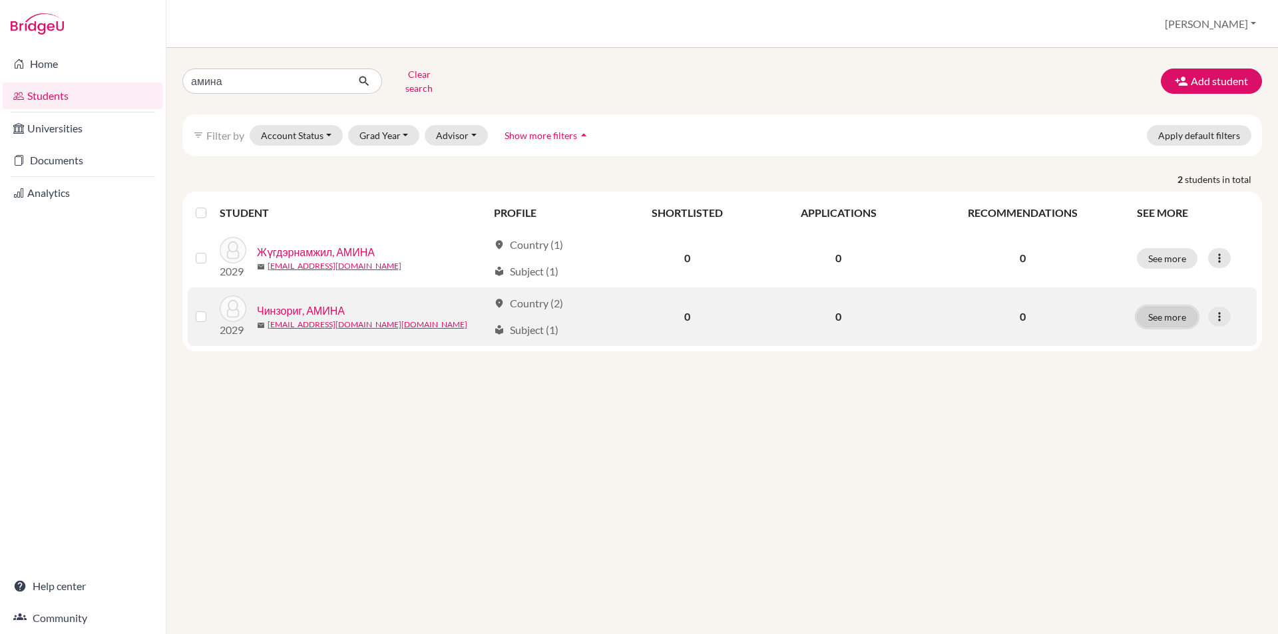
click at [1170, 308] on button "See more" at bounding box center [1167, 317] width 61 height 21
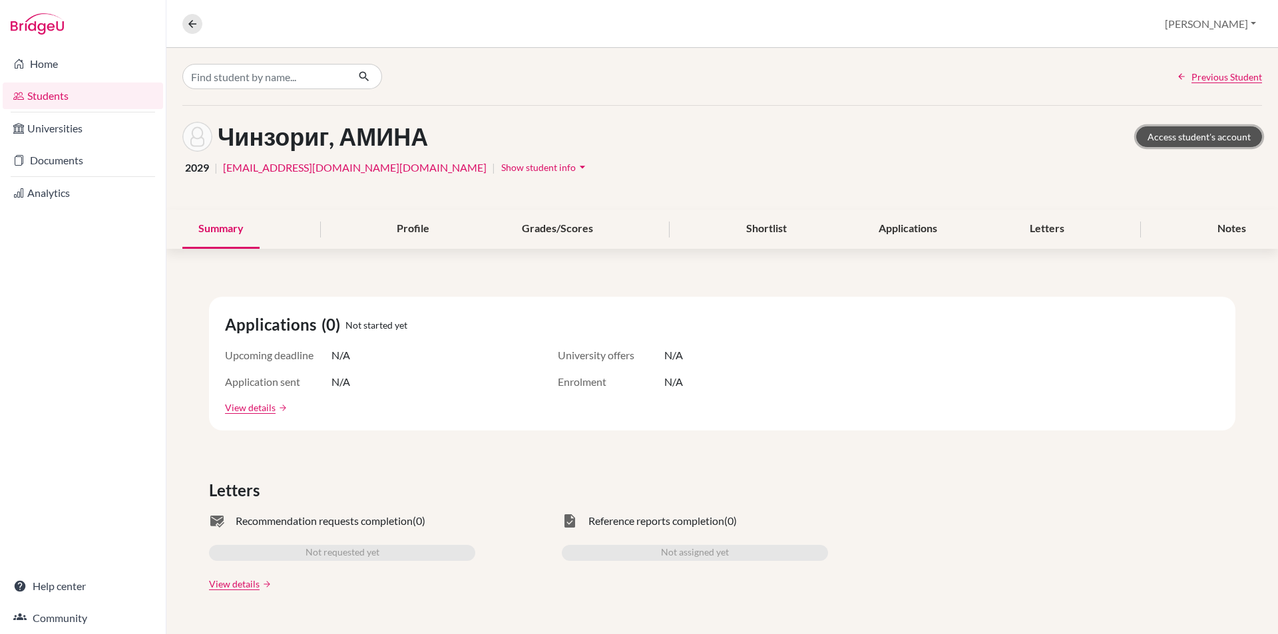
click at [1160, 142] on link "Access student's account" at bounding box center [1199, 136] width 126 height 21
click at [184, 24] on button at bounding box center [192, 24] width 20 height 20
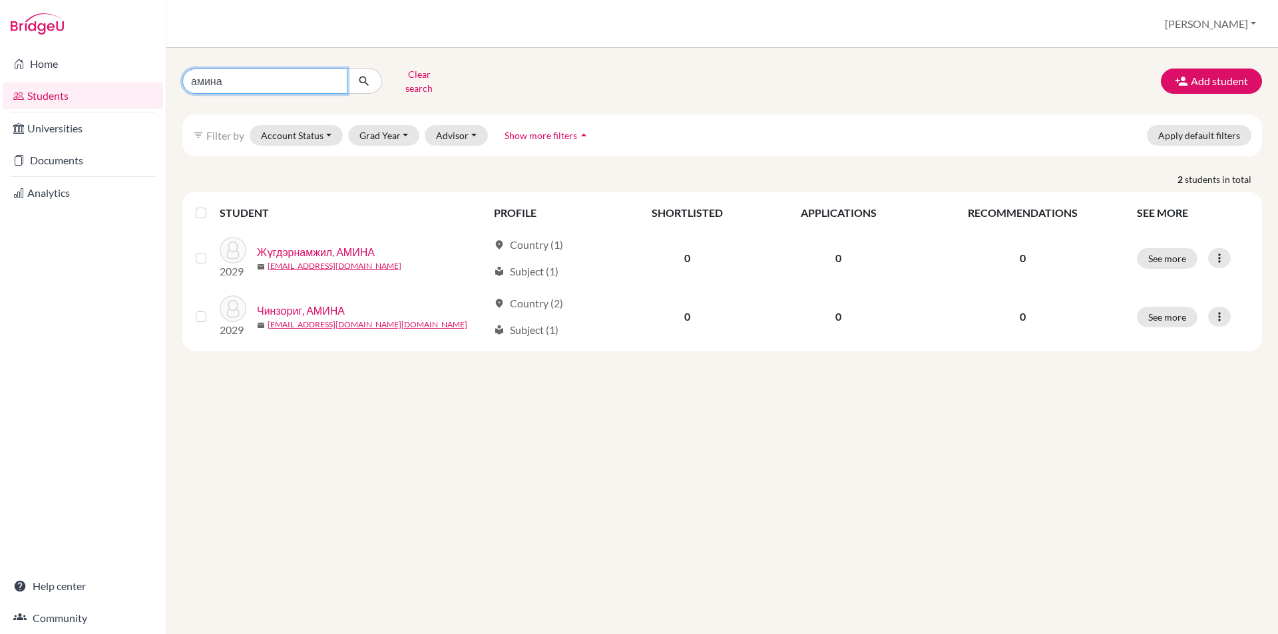
click at [328, 77] on input "амина" at bounding box center [264, 81] width 165 height 25
click at [332, 74] on input "амина" at bounding box center [264, 81] width 165 height 25
type input "азбаяр"
click button "submit" at bounding box center [364, 81] width 35 height 25
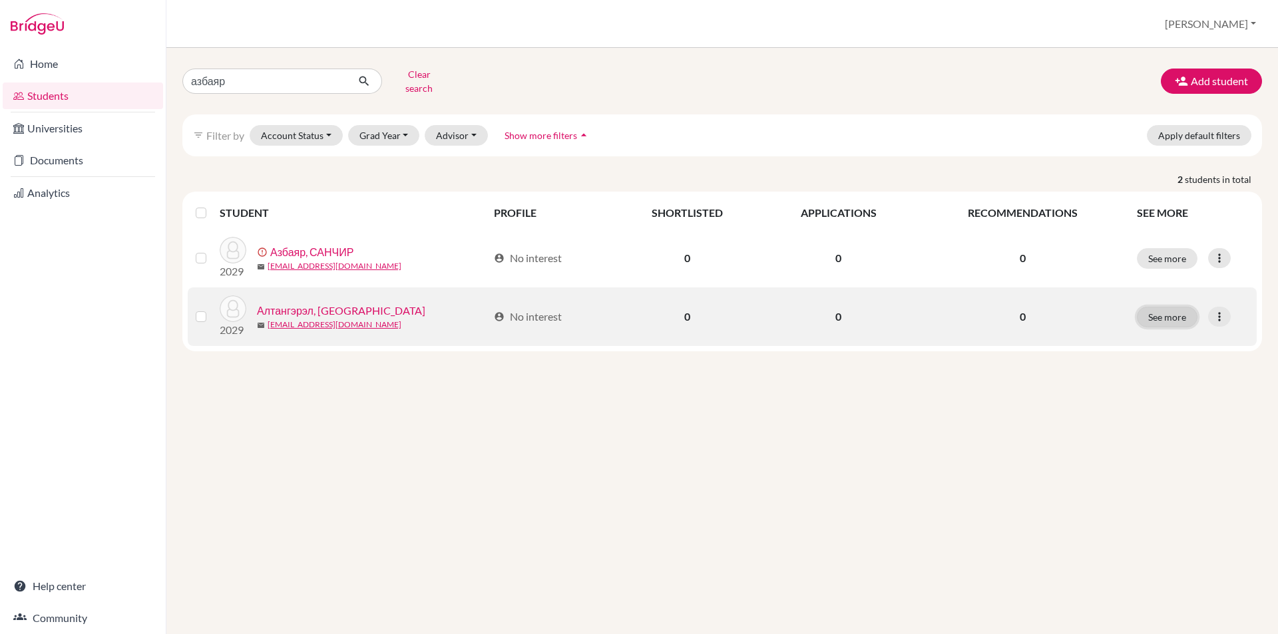
click at [1168, 307] on button "See more" at bounding box center [1167, 317] width 61 height 21
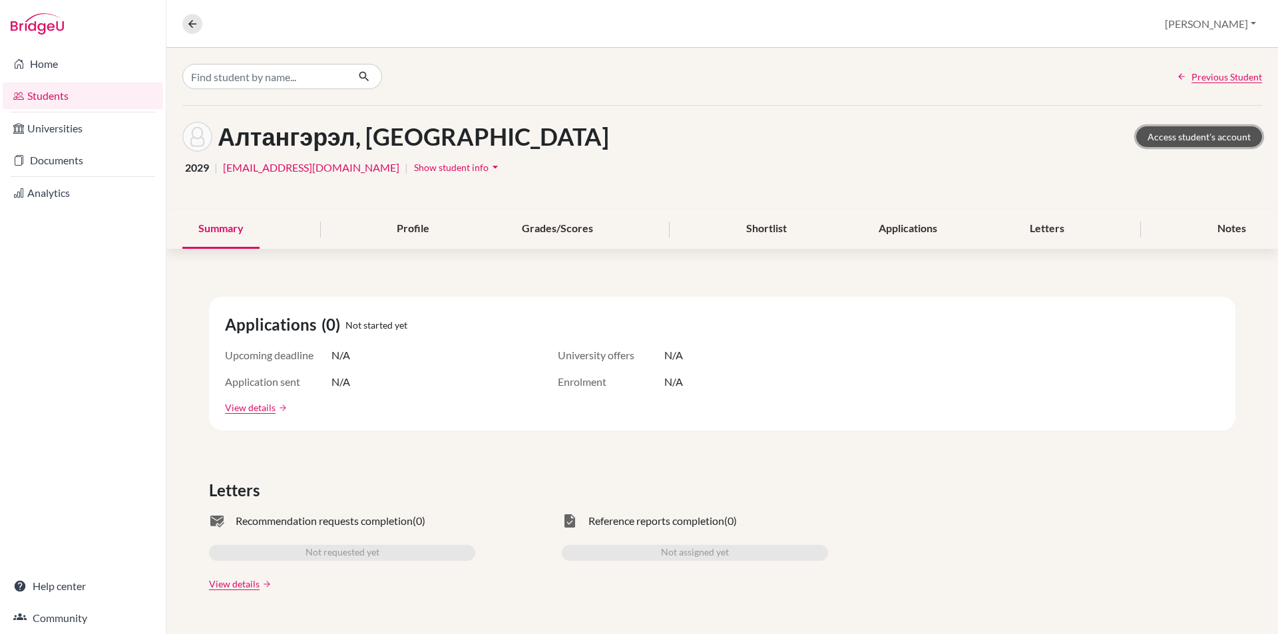
click at [1182, 128] on link "Access student's account" at bounding box center [1199, 136] width 126 height 21
click at [194, 19] on icon at bounding box center [192, 24] width 12 height 12
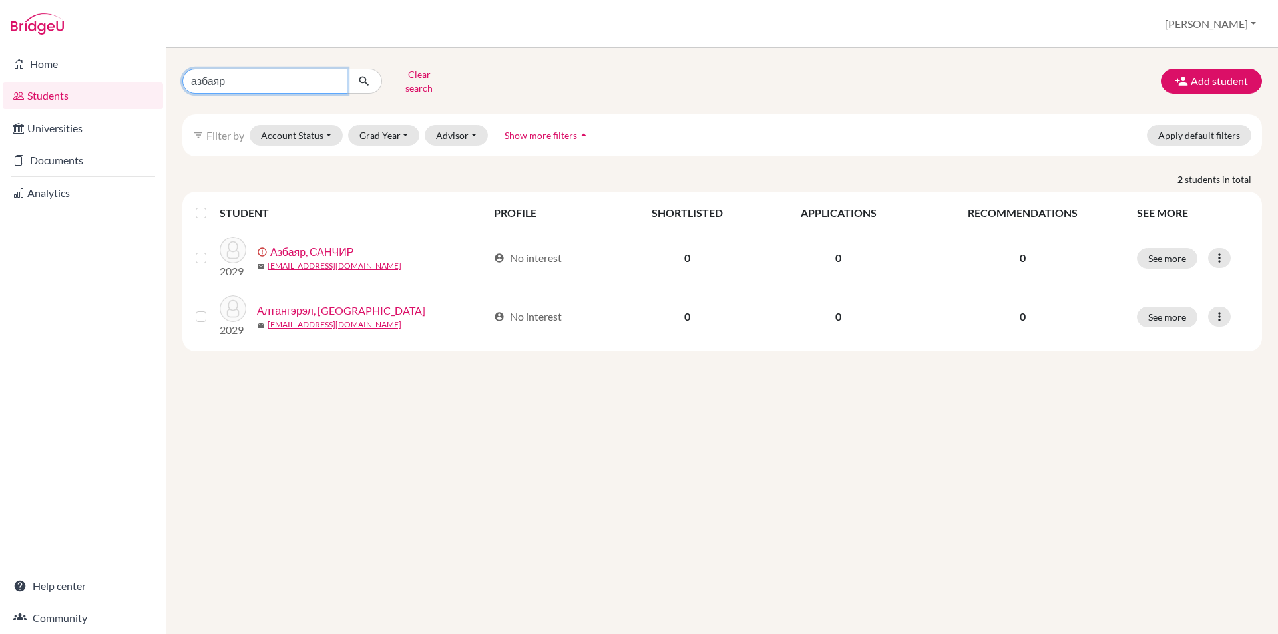
click at [330, 76] on input "азбаяр" at bounding box center [264, 81] width 165 height 25
type input "бадрбл"
click button "submit" at bounding box center [364, 81] width 35 height 25
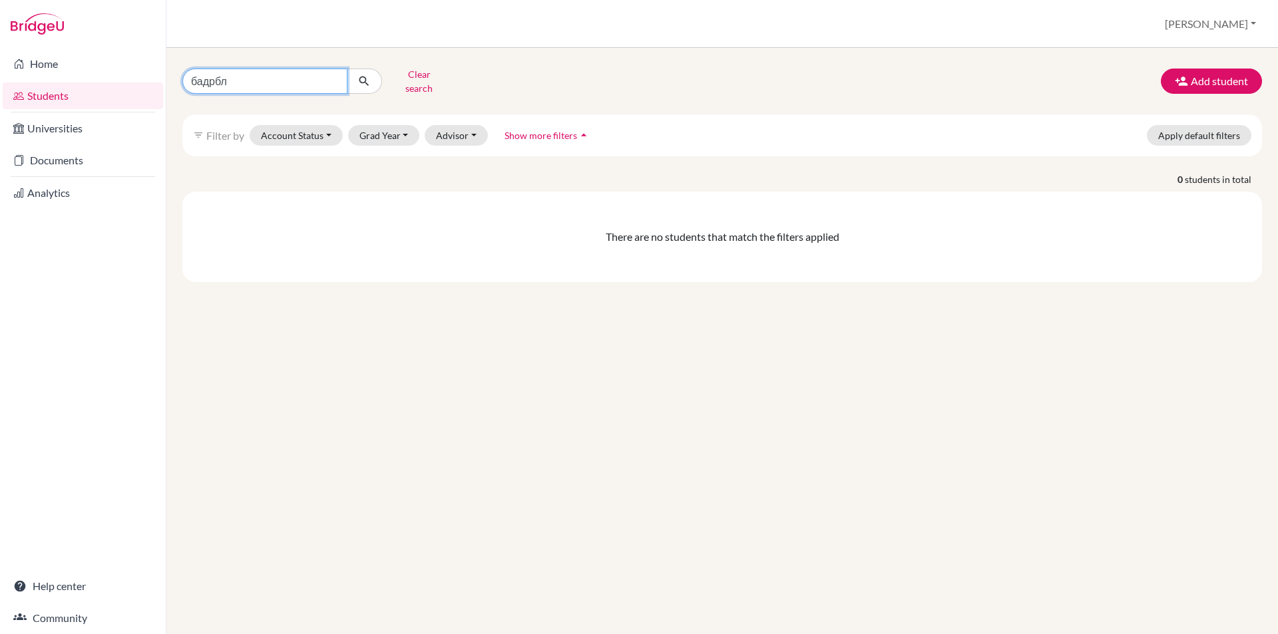
click at [319, 77] on input "бадрбл" at bounding box center [264, 81] width 165 height 25
type input "бадрал"
click button "submit" at bounding box center [364, 81] width 35 height 25
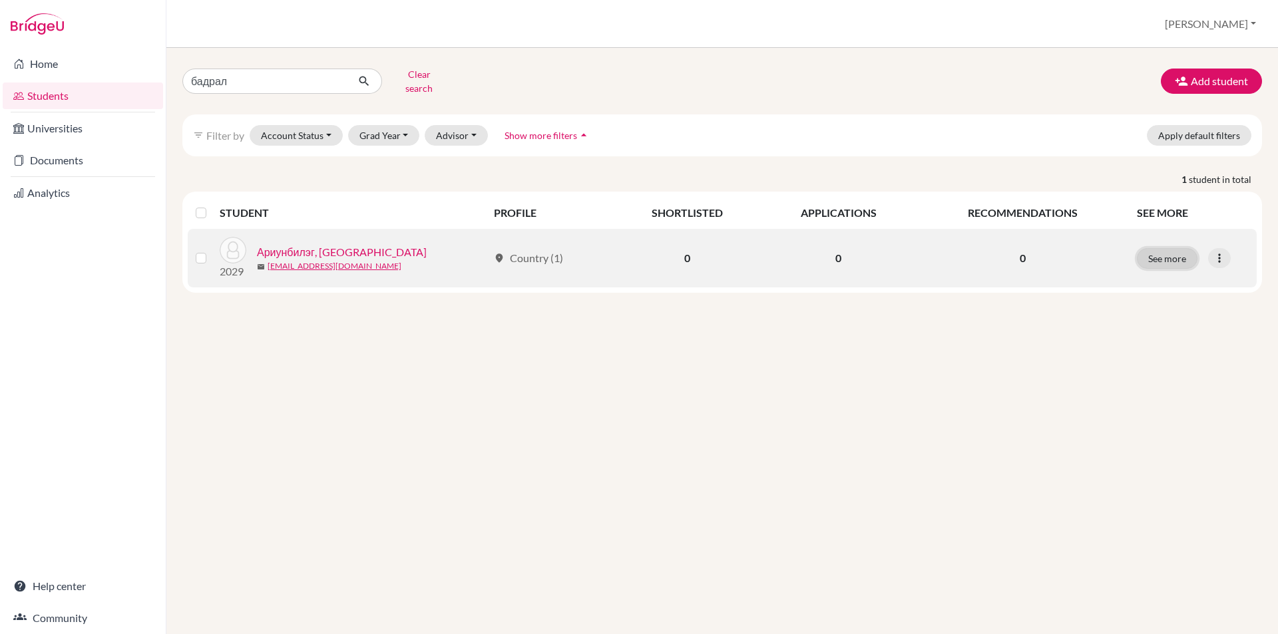
click at [1151, 249] on button "See more" at bounding box center [1167, 258] width 61 height 21
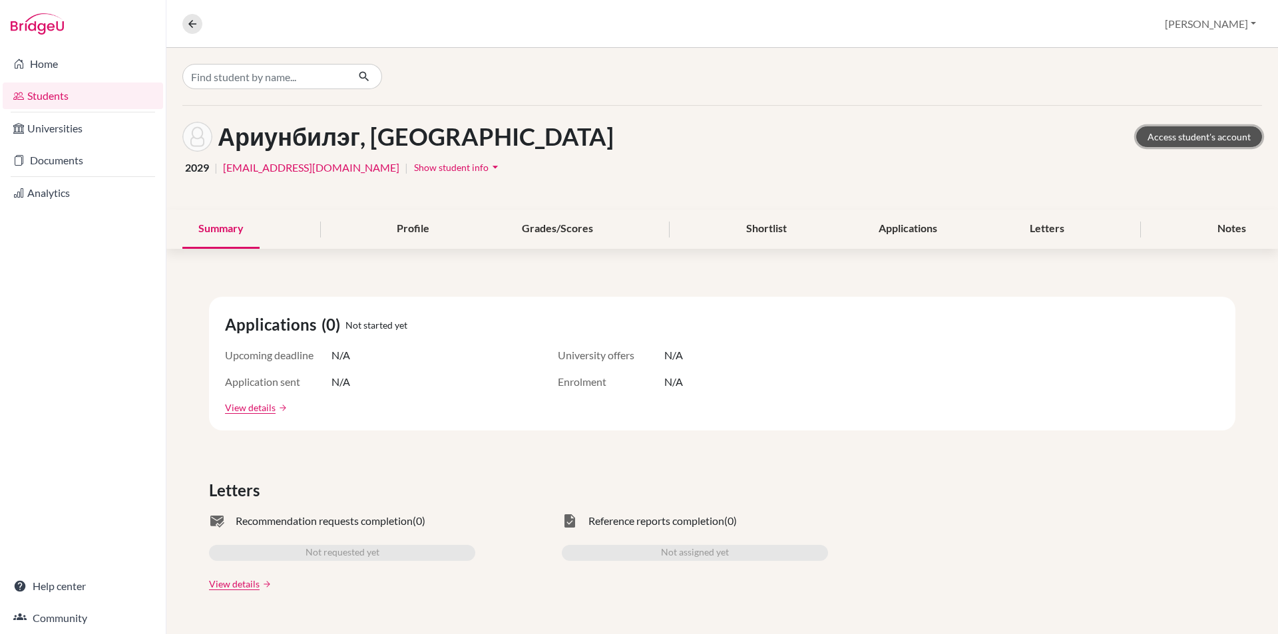
click at [1156, 127] on link "Access student's account" at bounding box center [1199, 136] width 126 height 21
click at [185, 25] on button at bounding box center [192, 24] width 20 height 20
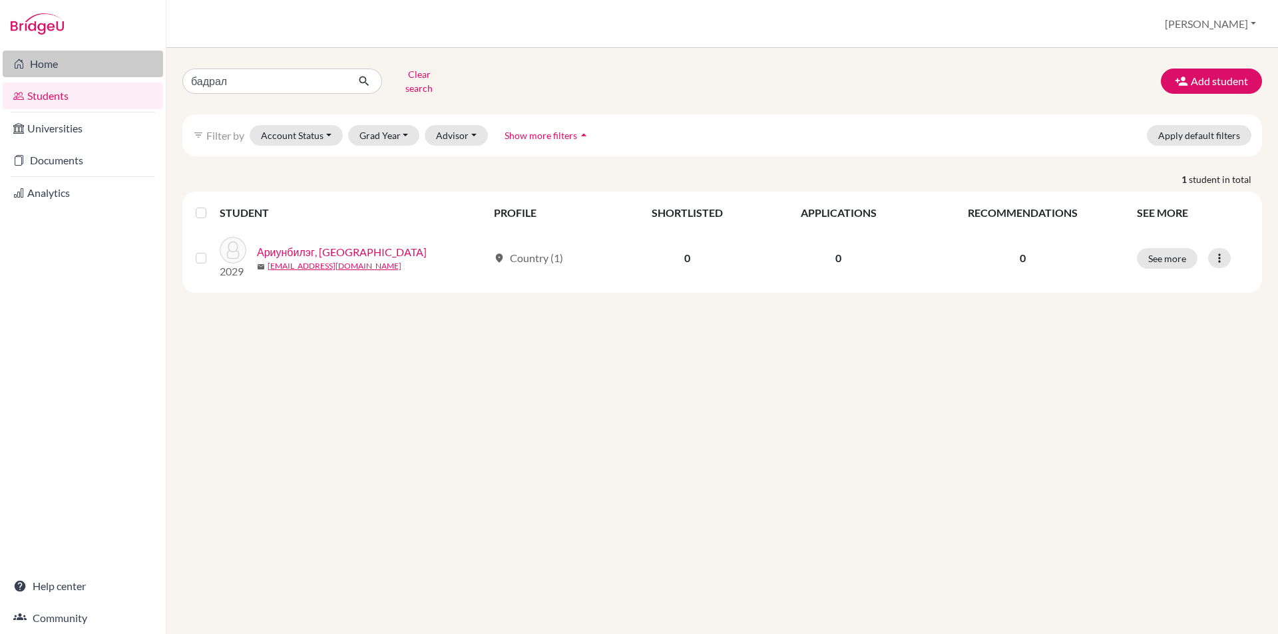
click at [63, 75] on link "Home" at bounding box center [83, 64] width 160 height 27
drag, startPoint x: 263, startPoint y: 81, endPoint x: 72, endPoint y: 81, distance: 191.1
click at [72, 81] on div "Home Students Universities Documents Analytics Help center Community Students o…" at bounding box center [639, 317] width 1278 height 634
type input "наранбилэг"
click button "submit" at bounding box center [364, 81] width 35 height 25
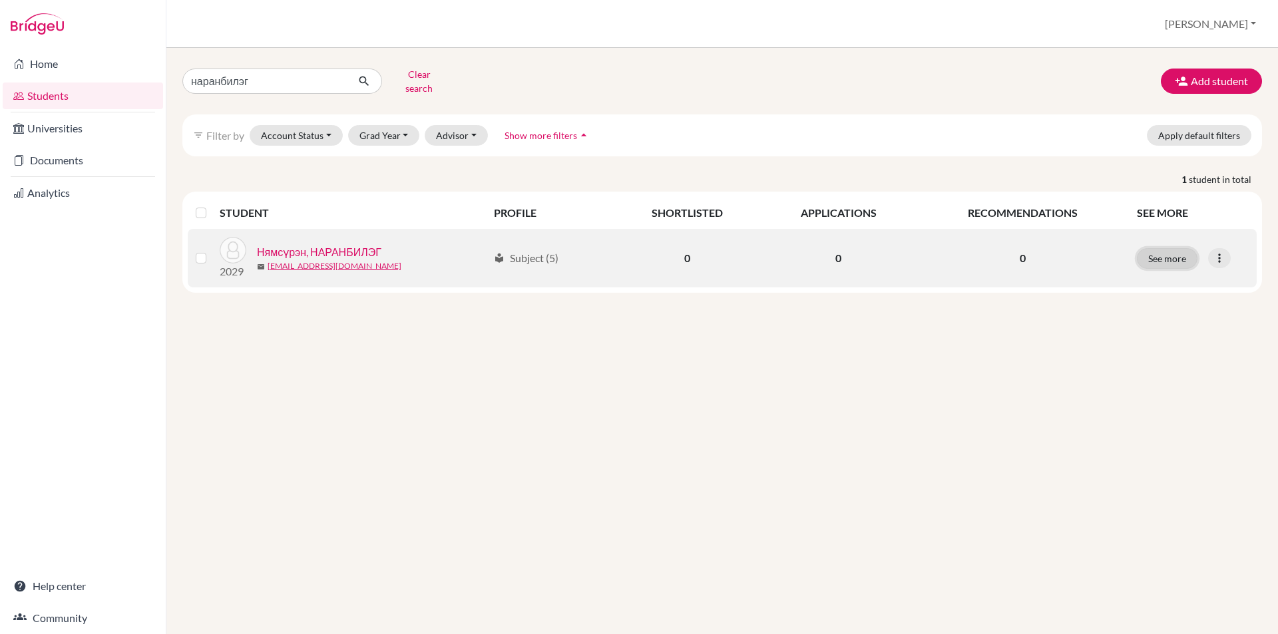
click at [1163, 248] on button "See more" at bounding box center [1167, 258] width 61 height 21
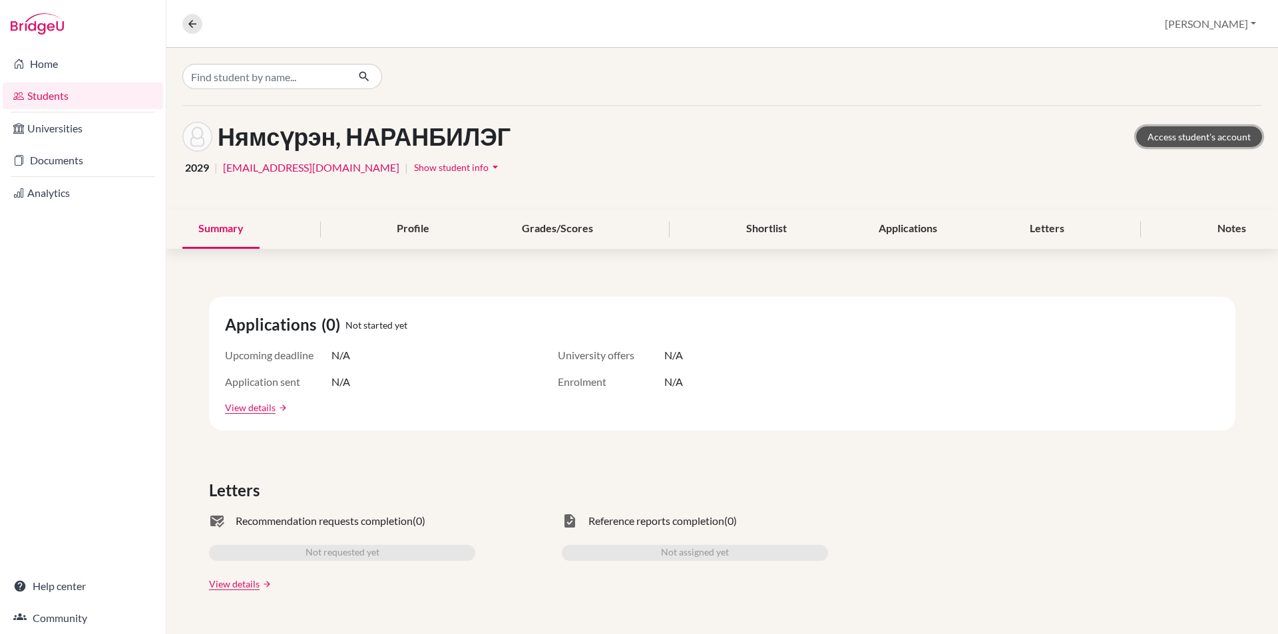
click at [1173, 142] on link "Access student's account" at bounding box center [1199, 136] width 126 height 21
click at [194, 27] on icon at bounding box center [192, 24] width 12 height 12
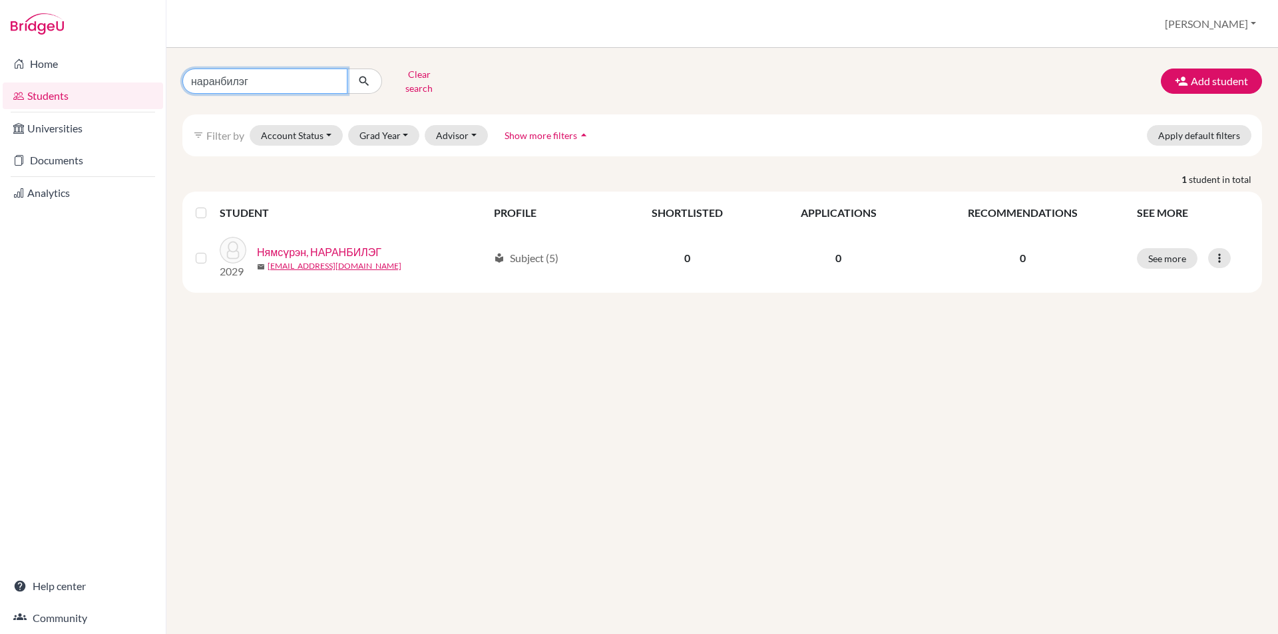
click at [334, 79] on input "наранбилэг" at bounding box center [264, 81] width 165 height 25
type input "буянбат"
click button "submit" at bounding box center [364, 81] width 35 height 25
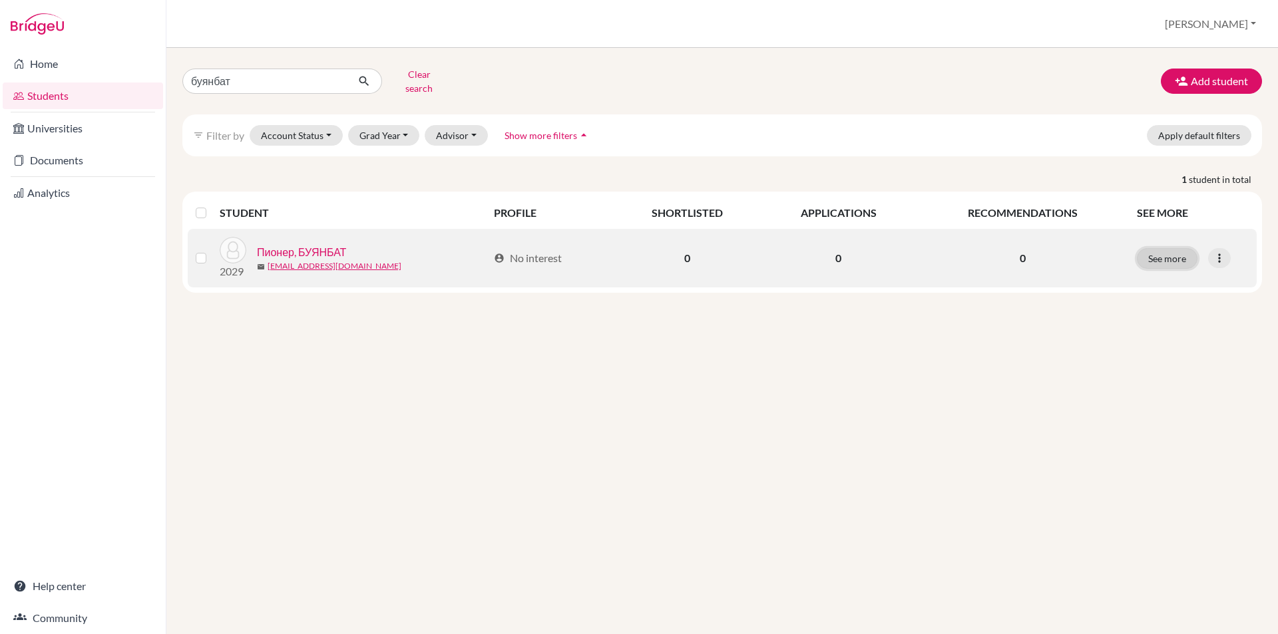
click at [1168, 248] on button "See more" at bounding box center [1167, 258] width 61 height 21
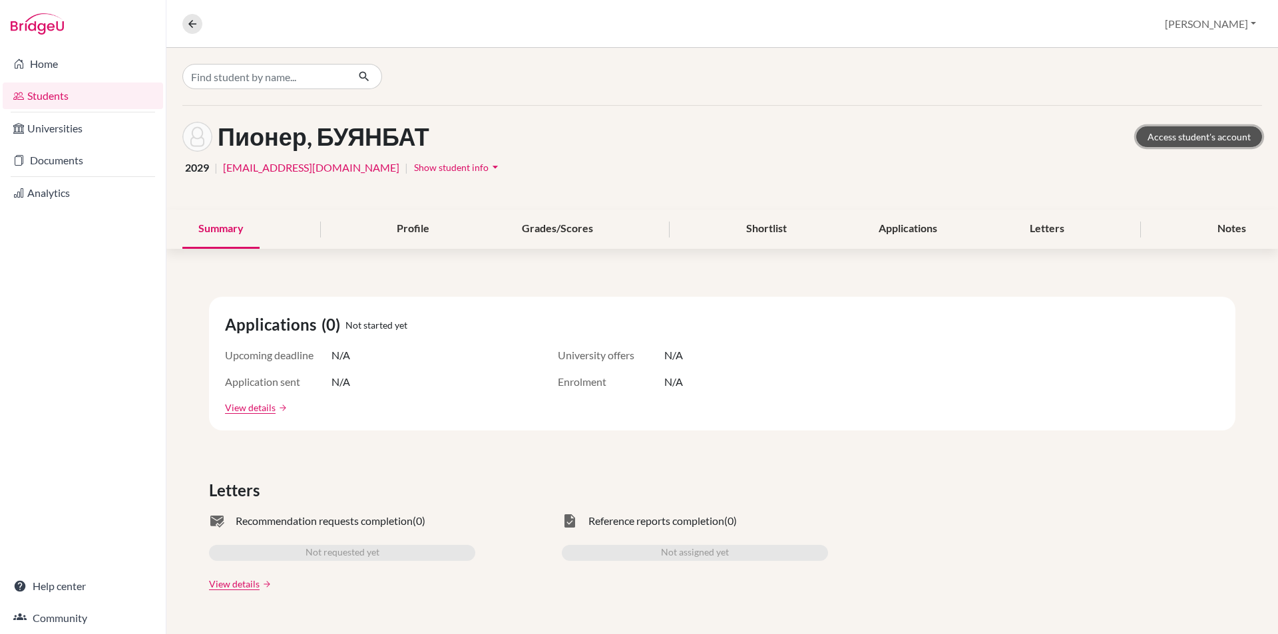
click at [1181, 140] on link "Access student's account" at bounding box center [1199, 136] width 126 height 21
click at [185, 14] on nav "Overview Student details" at bounding box center [197, 24] width 31 height 20
click at [188, 17] on button at bounding box center [192, 24] width 20 height 20
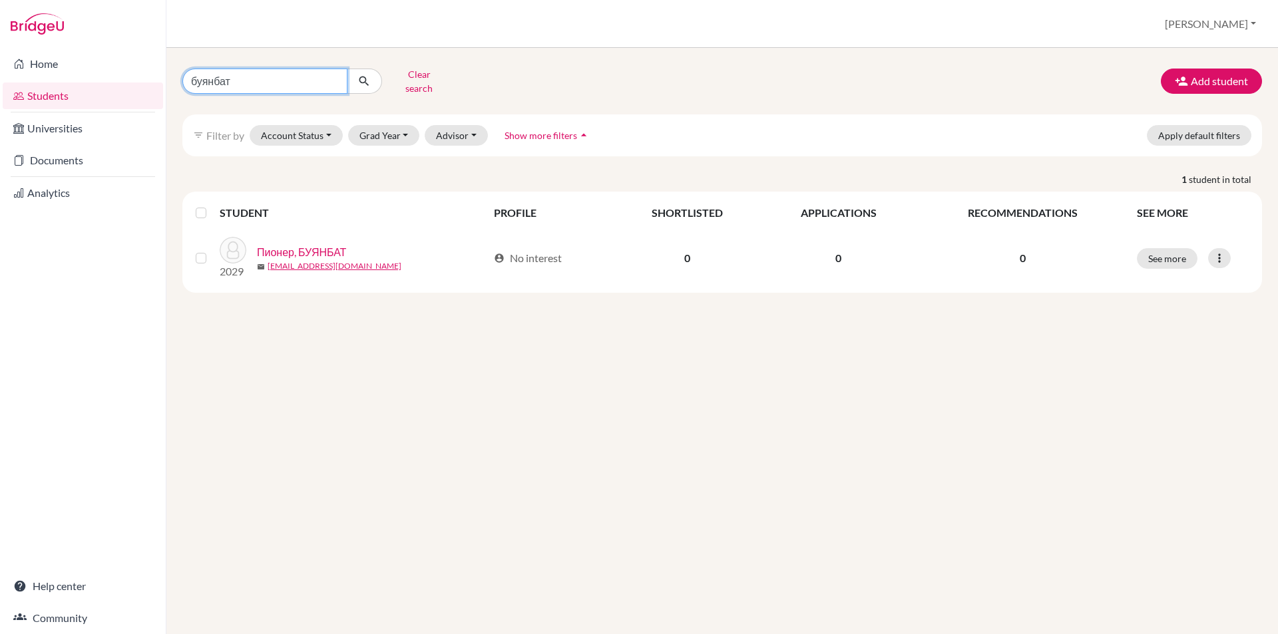
click at [331, 74] on input "буянбат" at bounding box center [264, 81] width 165 height 25
type input "e"
type input "ундрам"
click button "submit" at bounding box center [364, 81] width 35 height 25
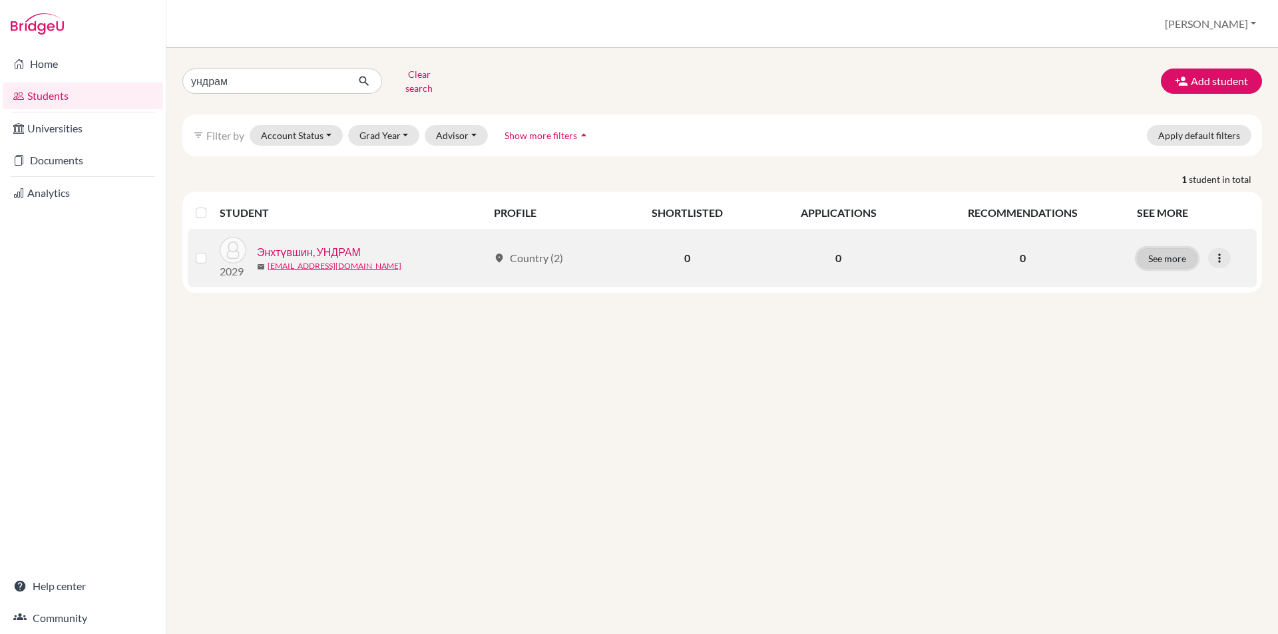
click at [1174, 248] on button "See more" at bounding box center [1167, 258] width 61 height 21
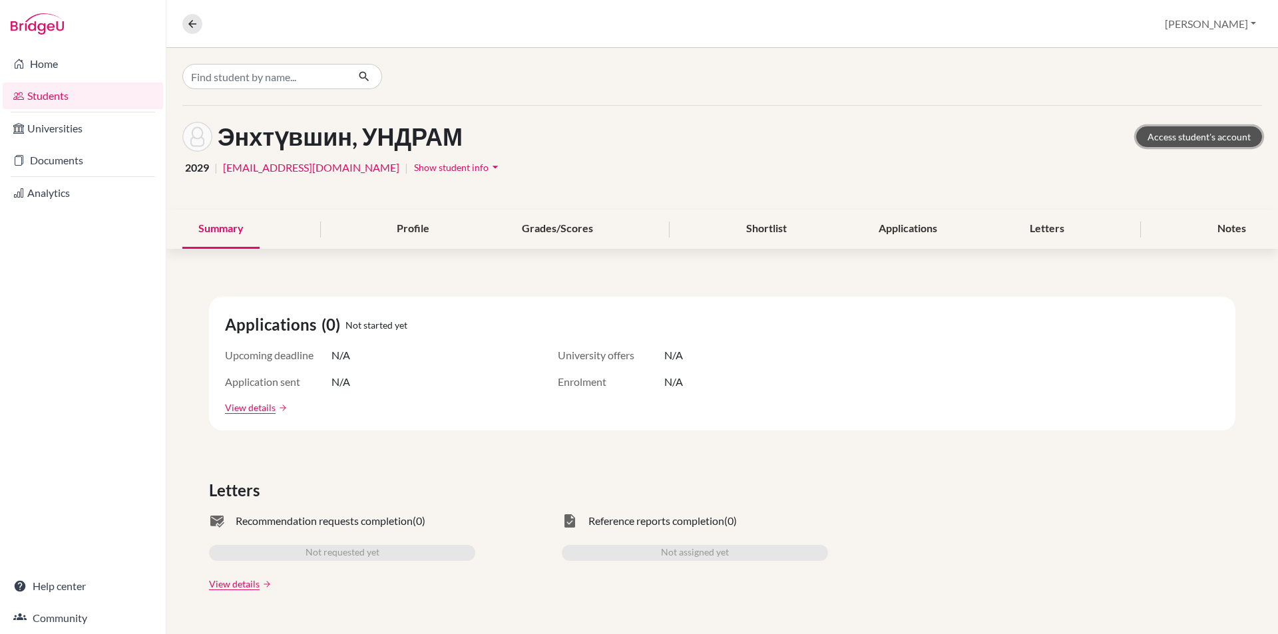
click at [1148, 141] on link "Access student's account" at bounding box center [1199, 136] width 126 height 21
click at [192, 23] on icon at bounding box center [192, 24] width 12 height 12
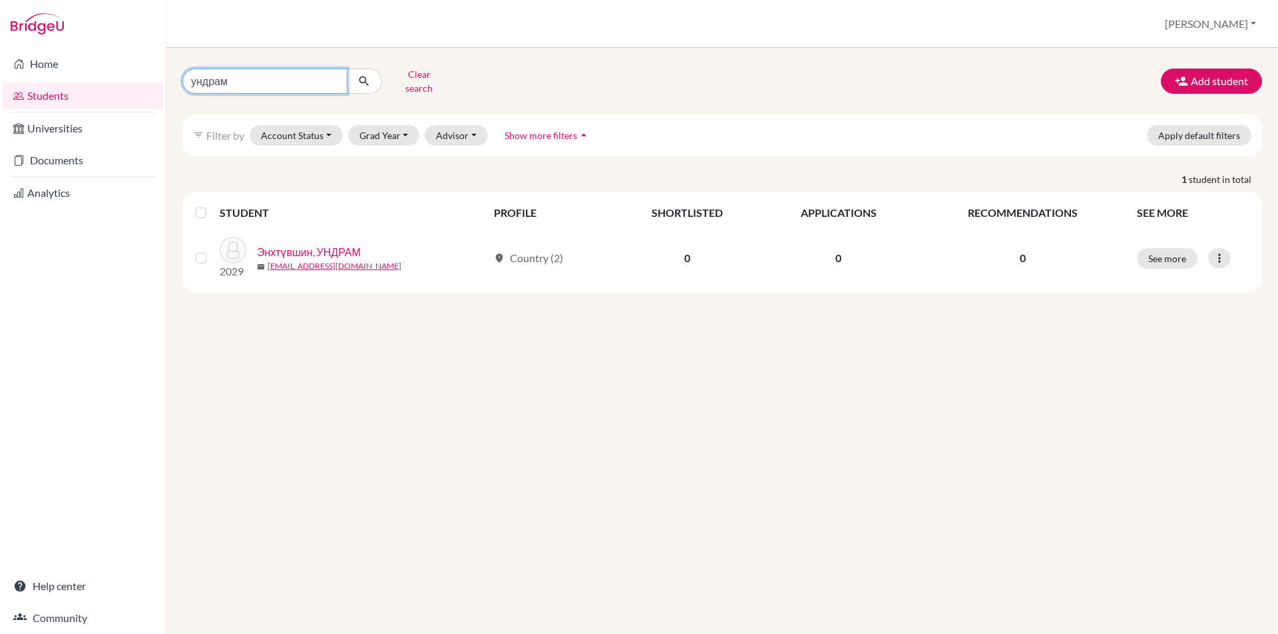
click at [334, 76] on input "ундрам" at bounding box center [264, 81] width 165 height 25
type input "чинхүслэн"
click button "submit" at bounding box center [364, 81] width 35 height 25
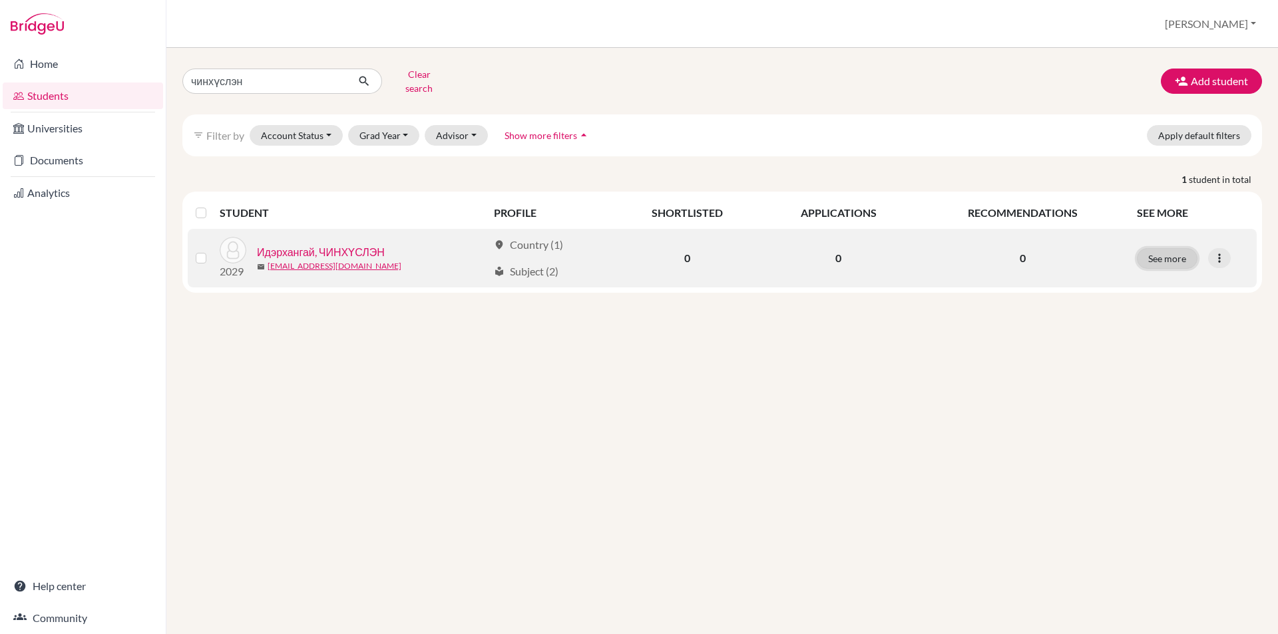
click at [1176, 250] on button "See more" at bounding box center [1167, 258] width 61 height 21
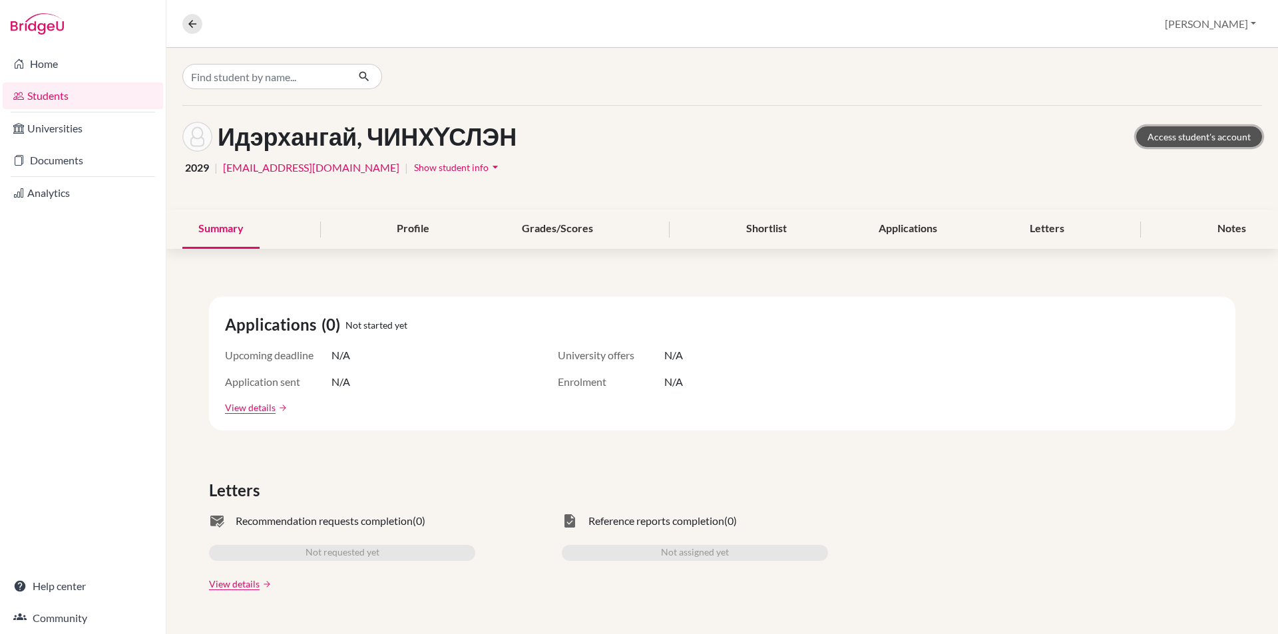
click at [1180, 146] on link "Access student's account" at bounding box center [1199, 136] width 126 height 21
click at [190, 20] on icon at bounding box center [192, 24] width 12 height 12
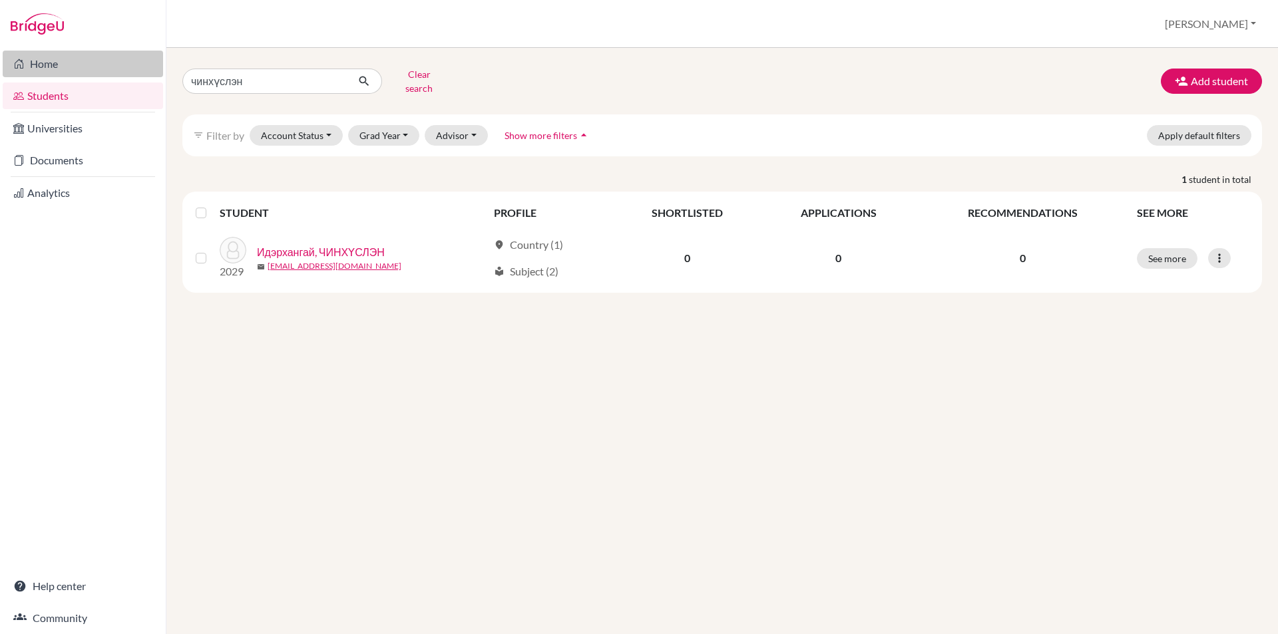
click at [89, 75] on link "Home" at bounding box center [83, 64] width 160 height 27
drag, startPoint x: 330, startPoint y: 83, endPoint x: 322, endPoint y: 81, distance: 8.9
click at [322, 81] on input "чинхүслэн" at bounding box center [264, 81] width 165 height 25
click at [332, 79] on input "чинхүслэн" at bounding box center [264, 81] width 165 height 25
type input "учрал"
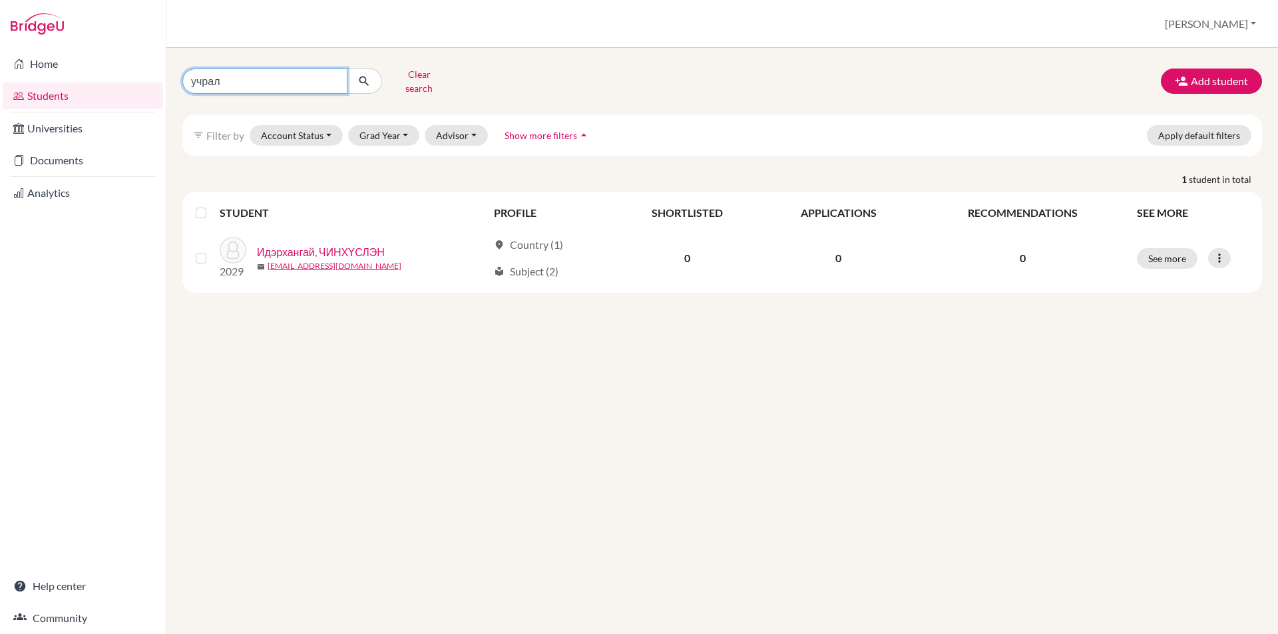
click button "submit" at bounding box center [364, 81] width 35 height 25
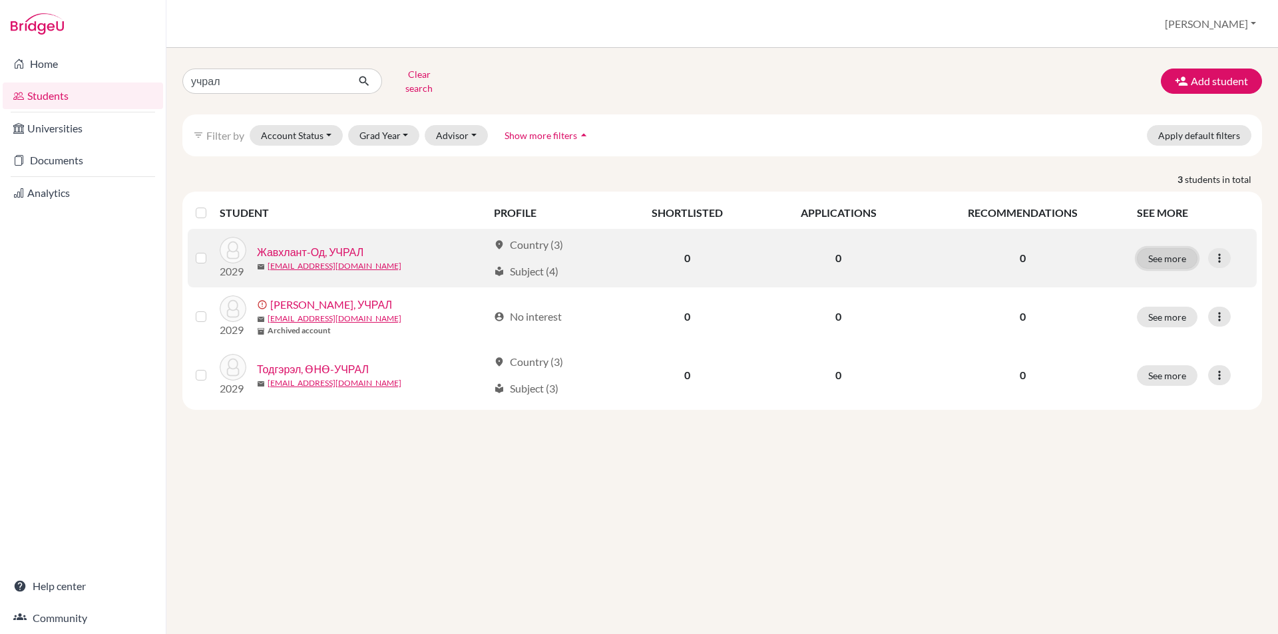
click at [1175, 253] on button "See more" at bounding box center [1167, 258] width 61 height 21
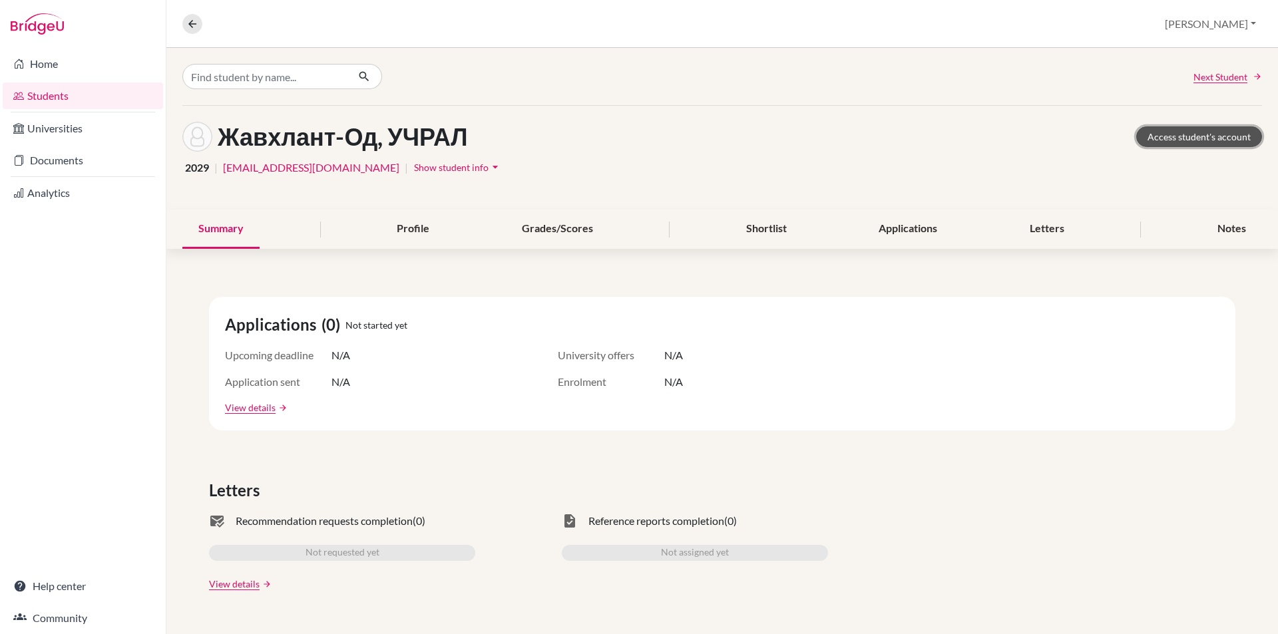
click at [1144, 142] on link "Access student's account" at bounding box center [1199, 136] width 126 height 21
